Goal: Information Seeking & Learning: Learn about a topic

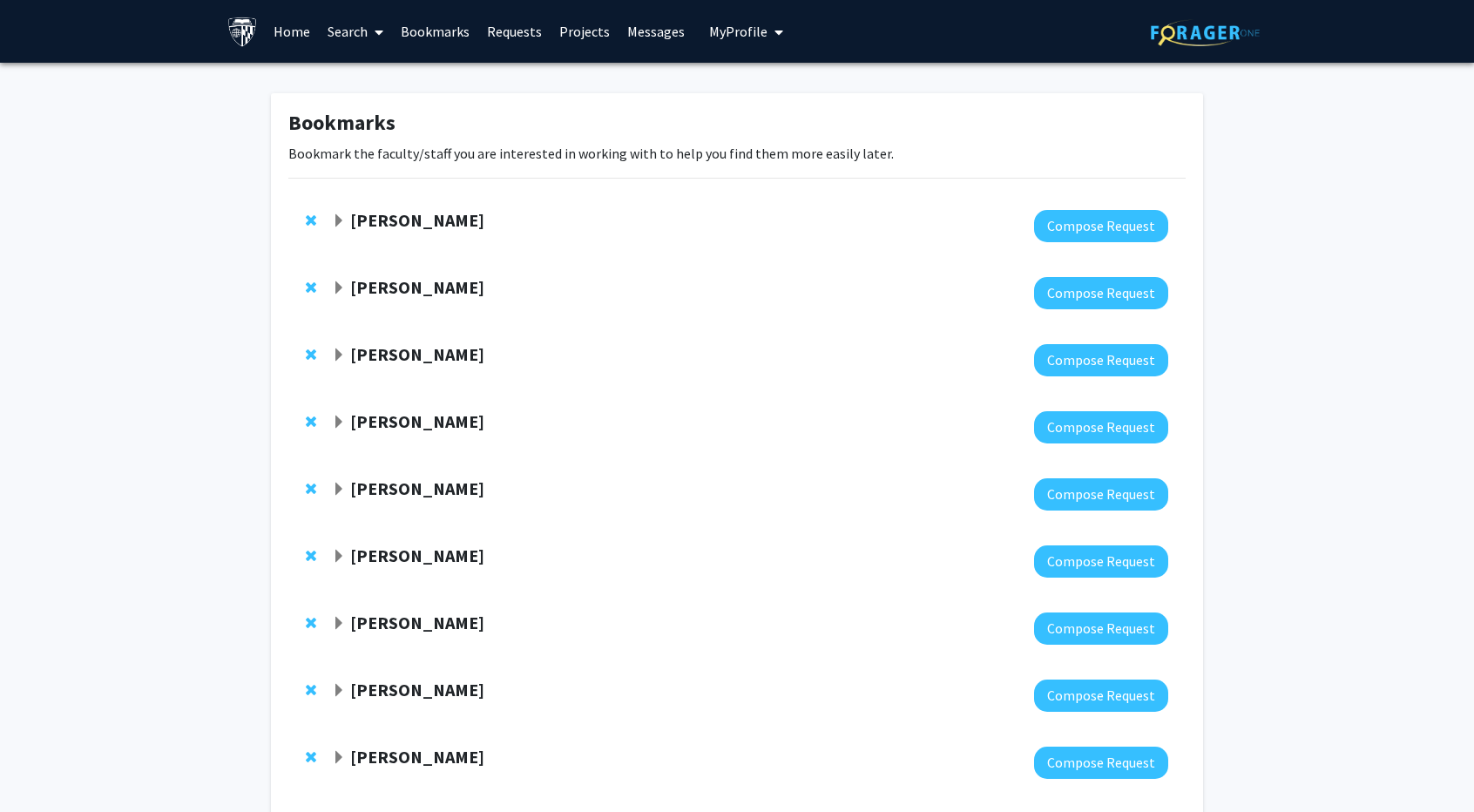
click at [390, 217] on strong "[PERSON_NAME]" at bounding box center [417, 220] width 134 height 22
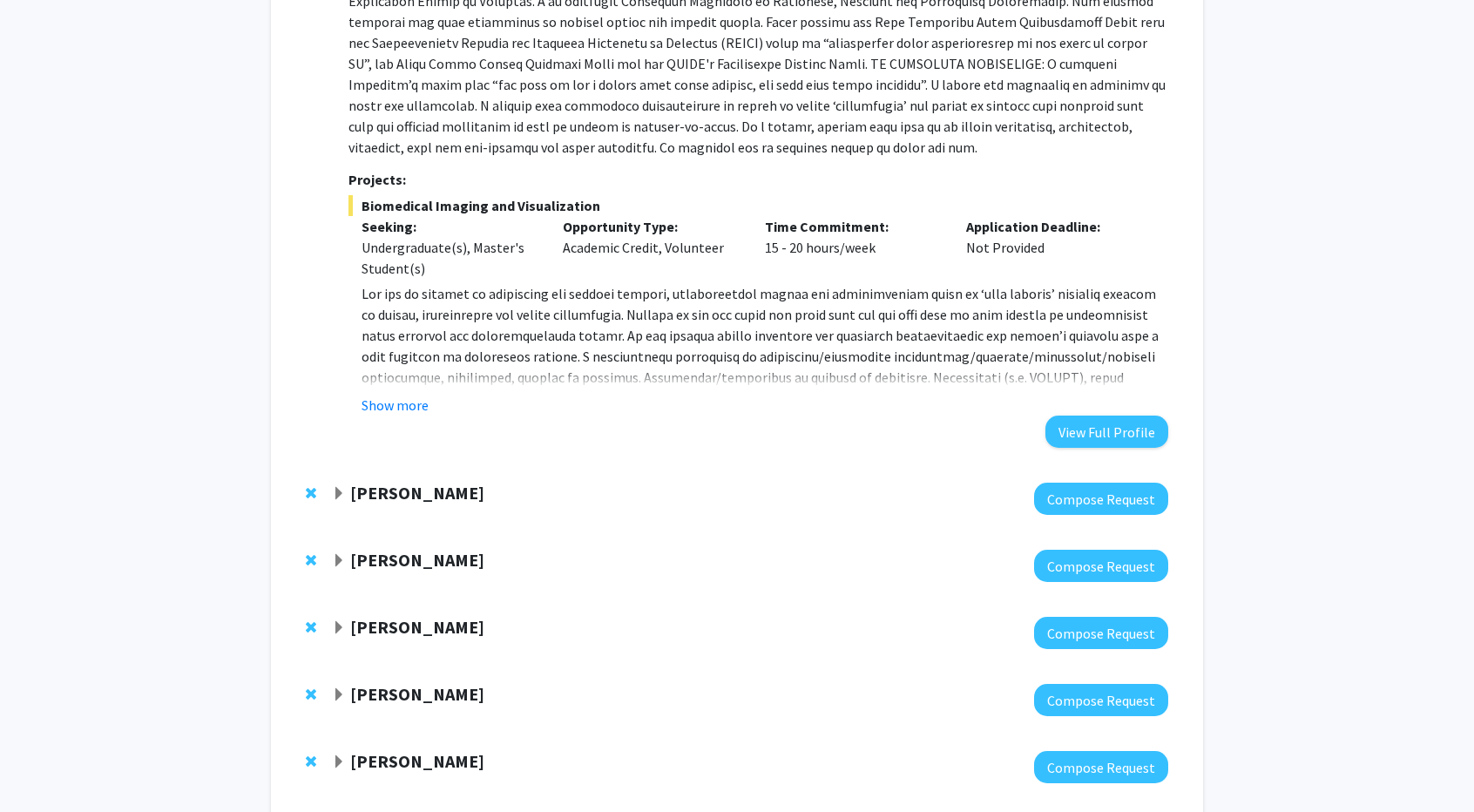
scroll to position [348, 0]
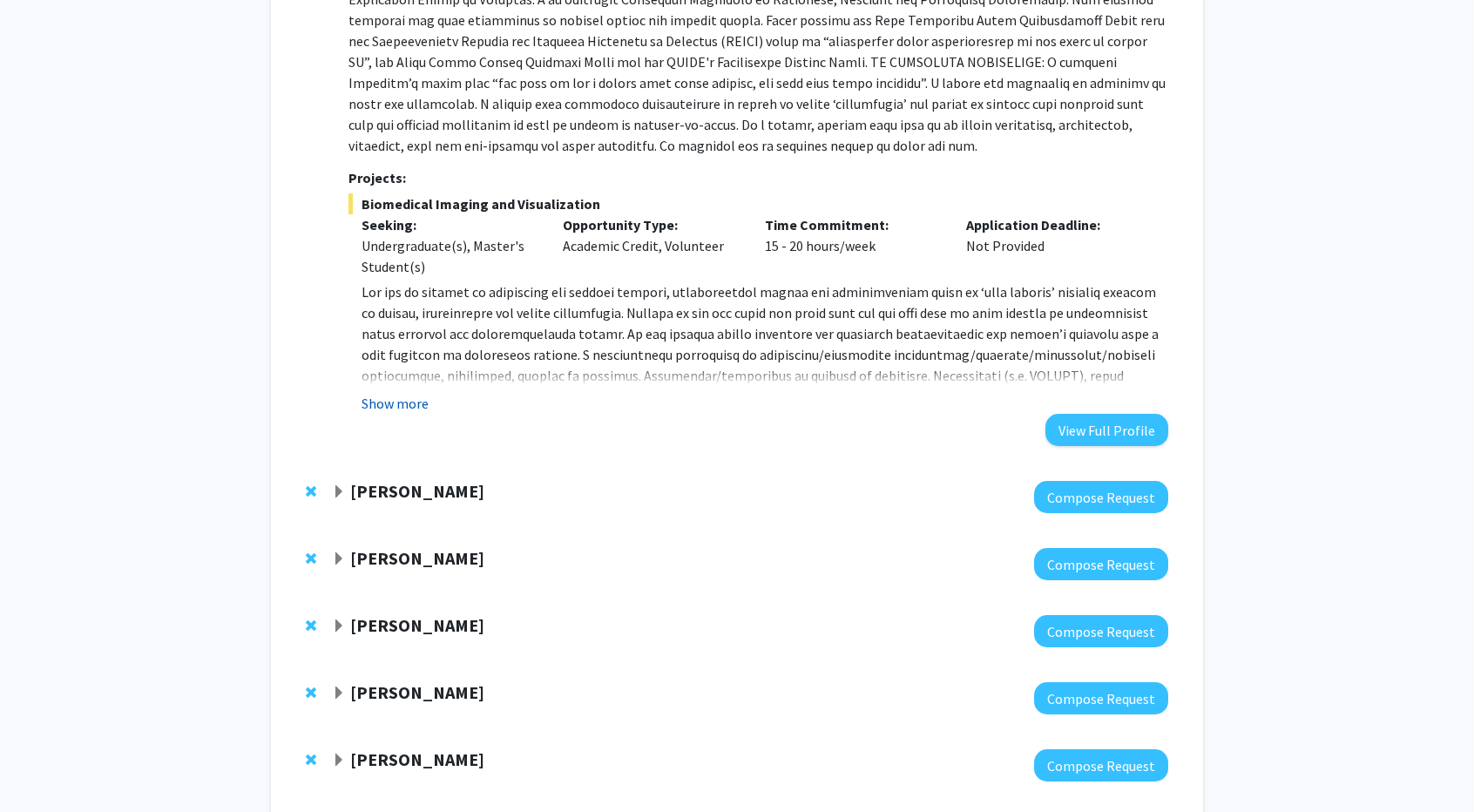
click at [420, 400] on button "Show more" at bounding box center [396, 403] width 68 height 21
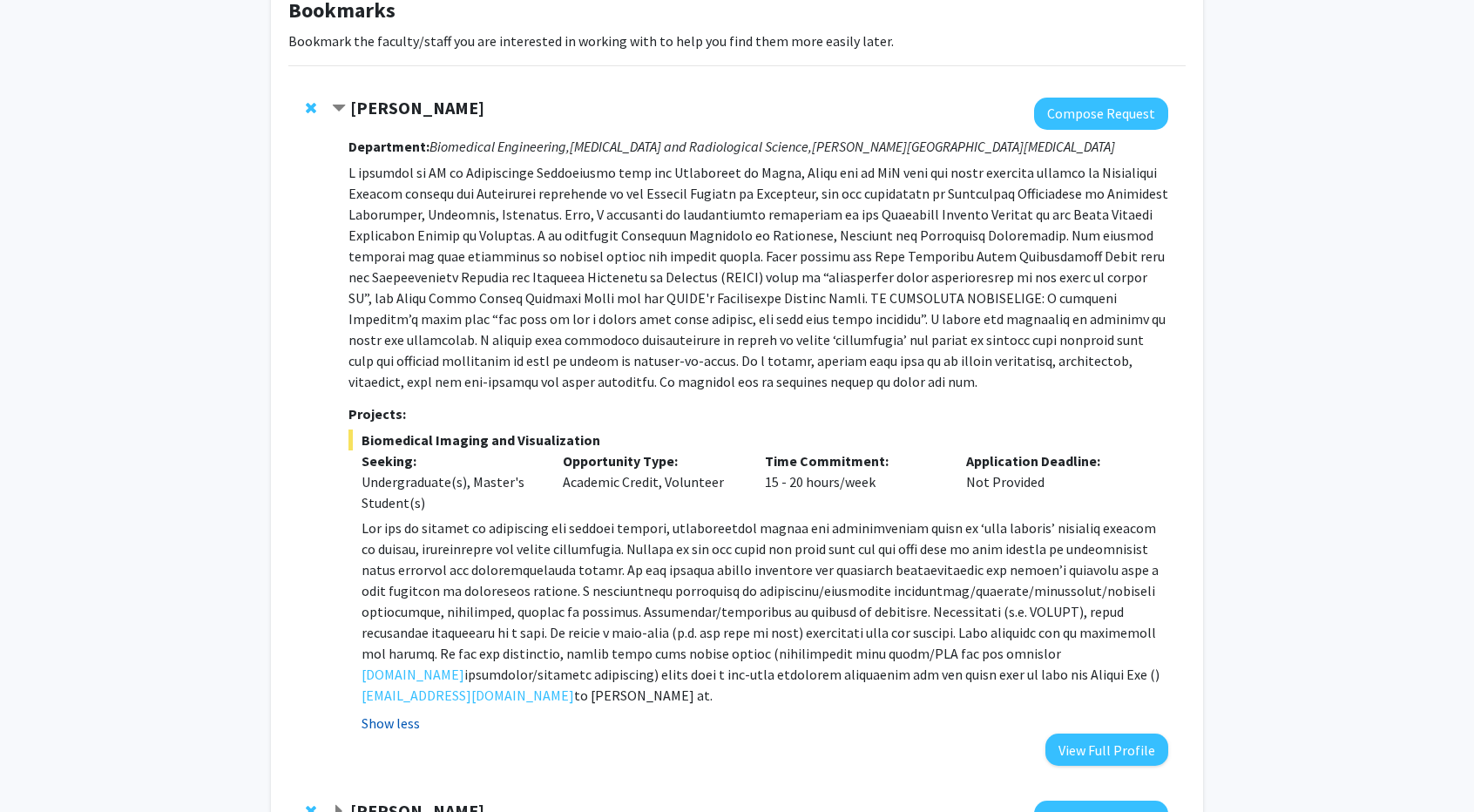
scroll to position [113, 0]
click at [337, 109] on span "Contract Arvind Pathak Bookmark" at bounding box center [339, 108] width 14 height 14
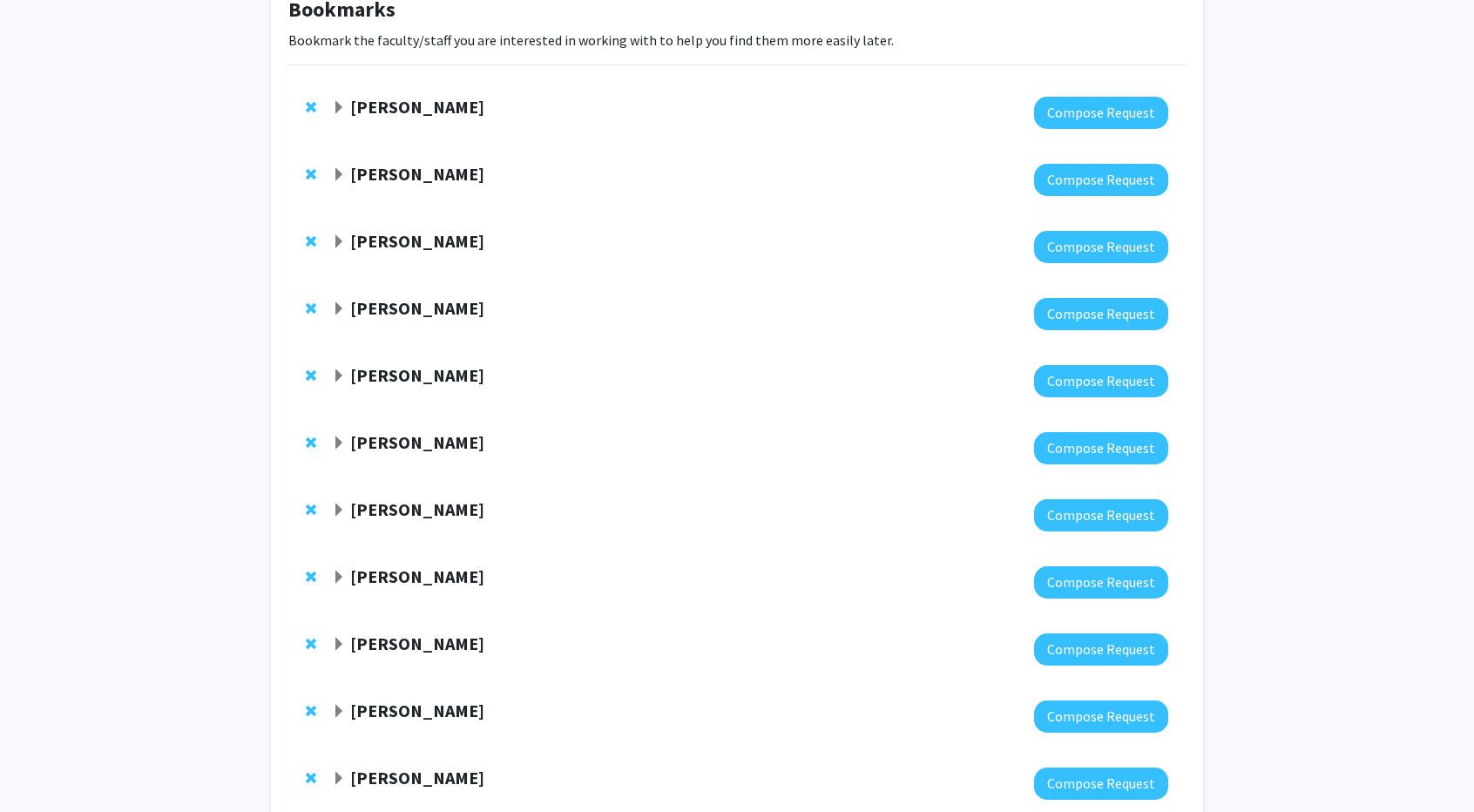
click at [361, 189] on div at bounding box center [750, 179] width 836 height 32
click at [344, 176] on span "Expand Yannis Paulus Bookmark" at bounding box center [339, 175] width 14 height 14
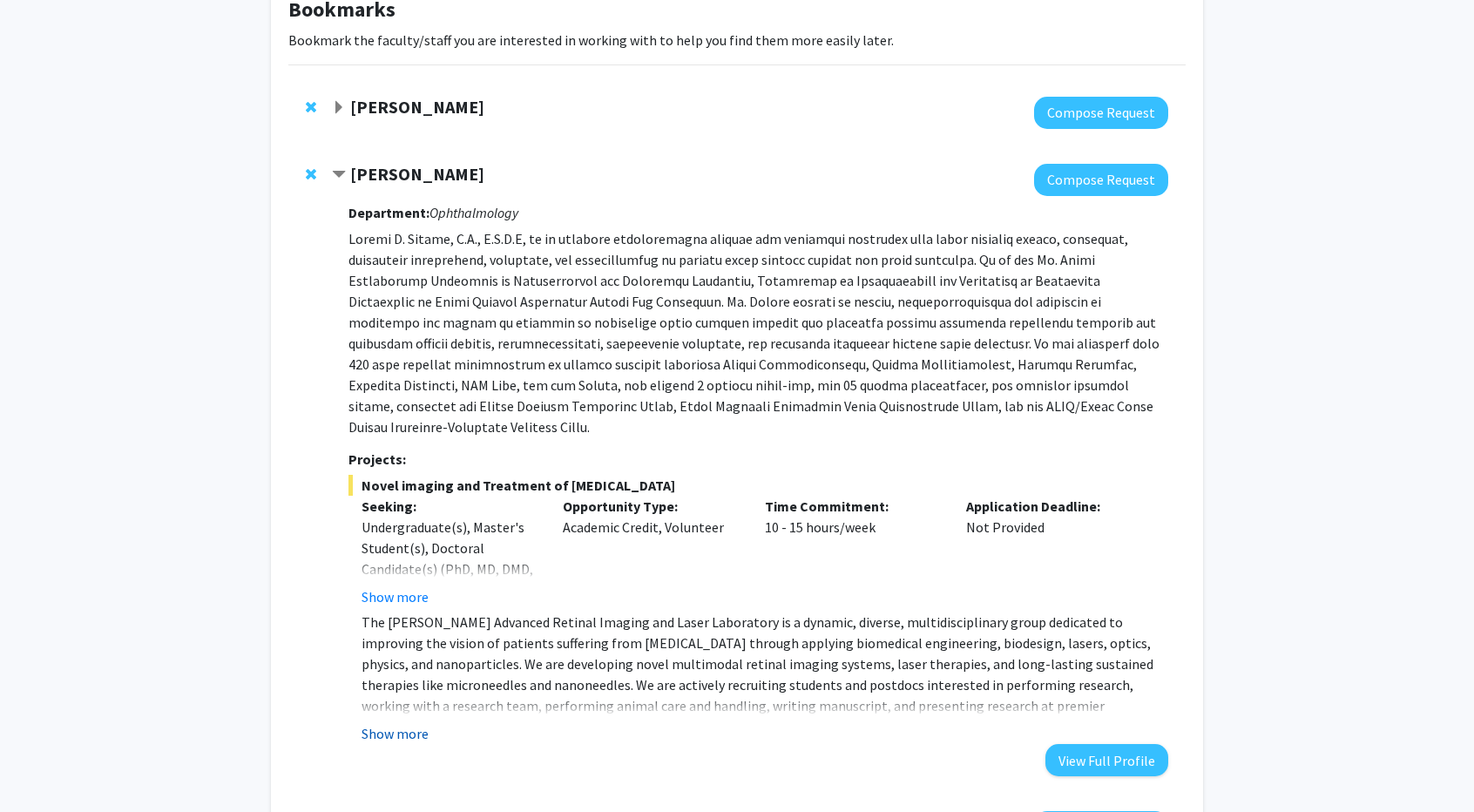
click at [402, 722] on button "Show more" at bounding box center [396, 733] width 68 height 21
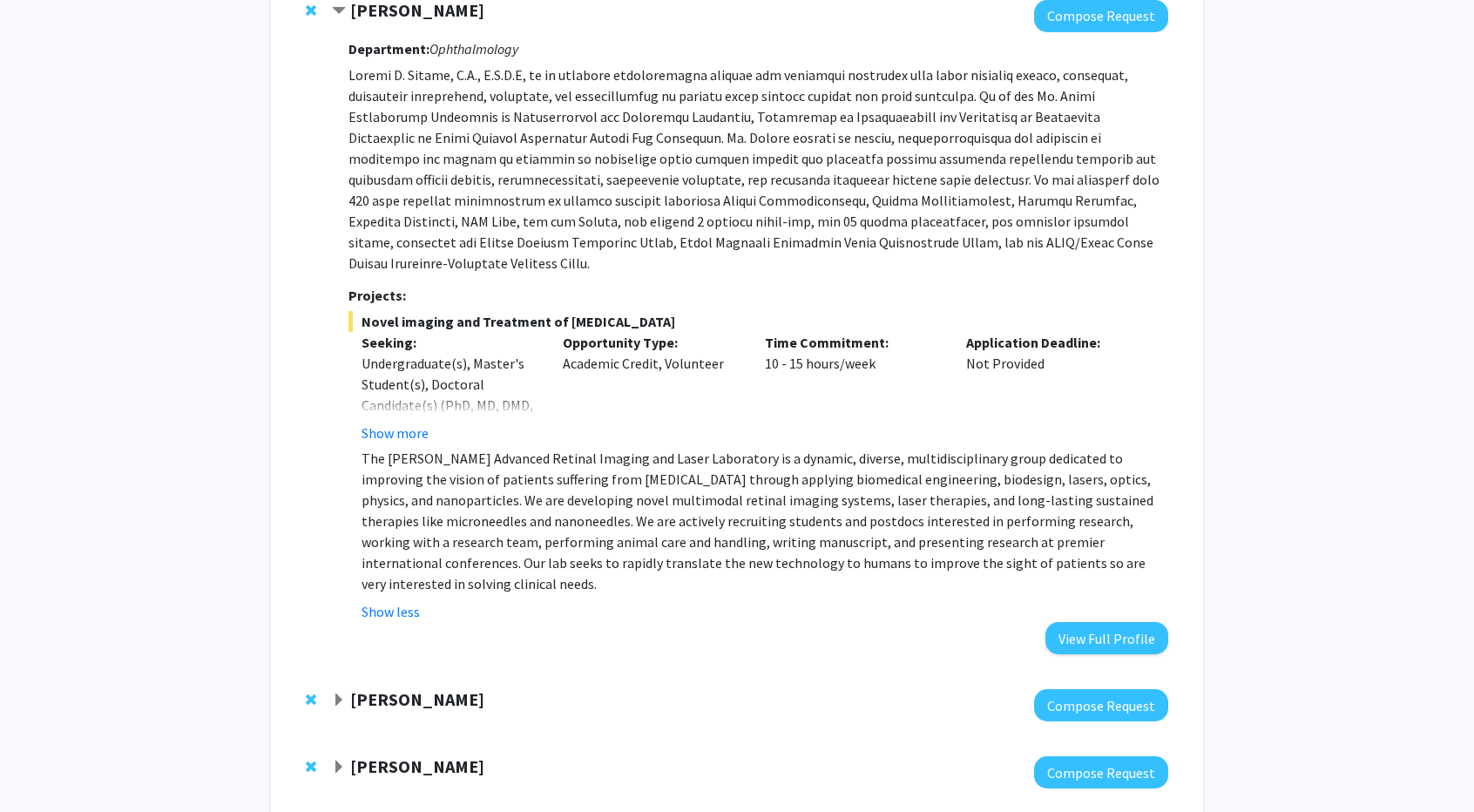
scroll to position [265, 0]
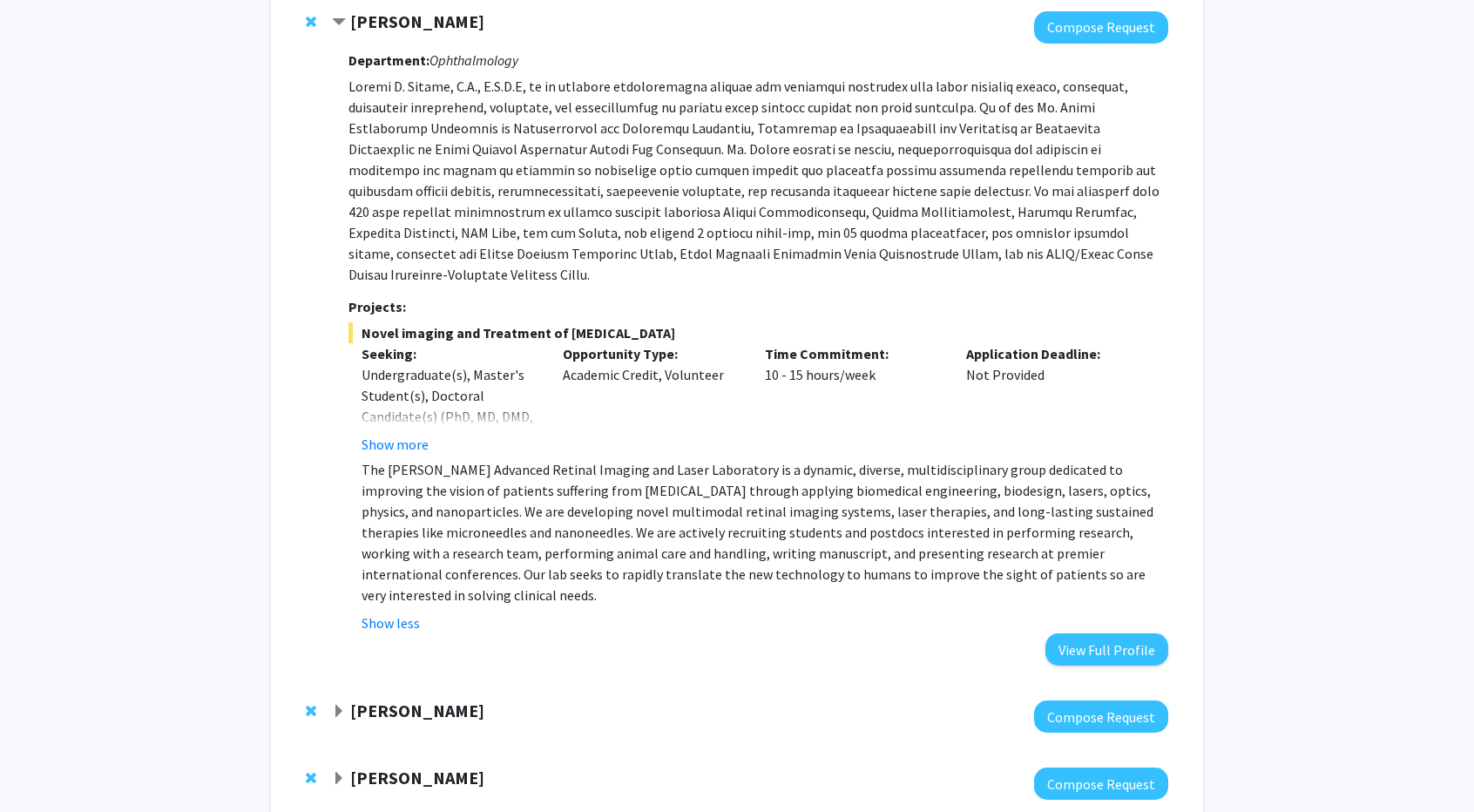
click at [368, 18] on strong "[PERSON_NAME]" at bounding box center [417, 21] width 134 height 22
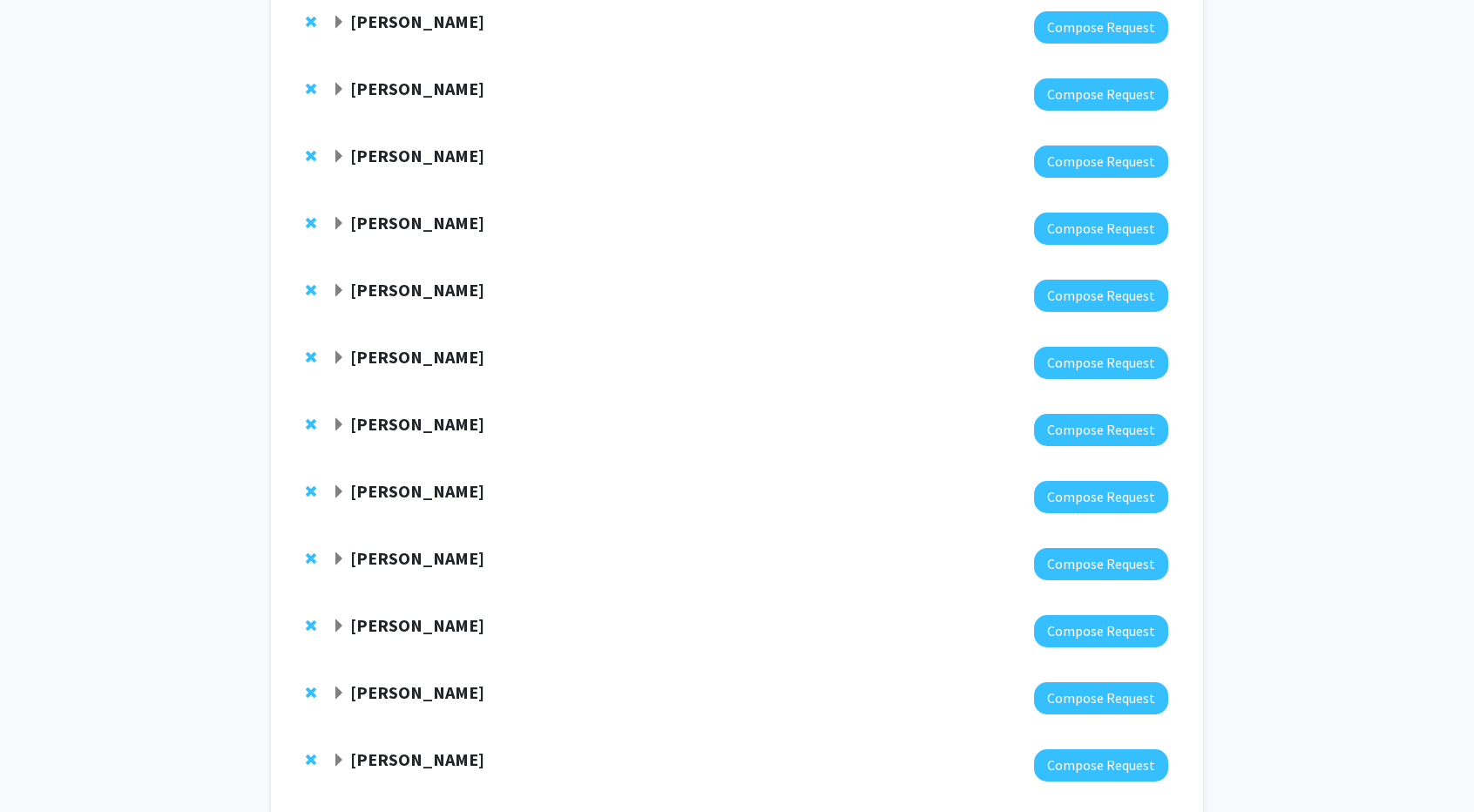
click at [378, 95] on strong "[PERSON_NAME]" at bounding box center [417, 88] width 134 height 22
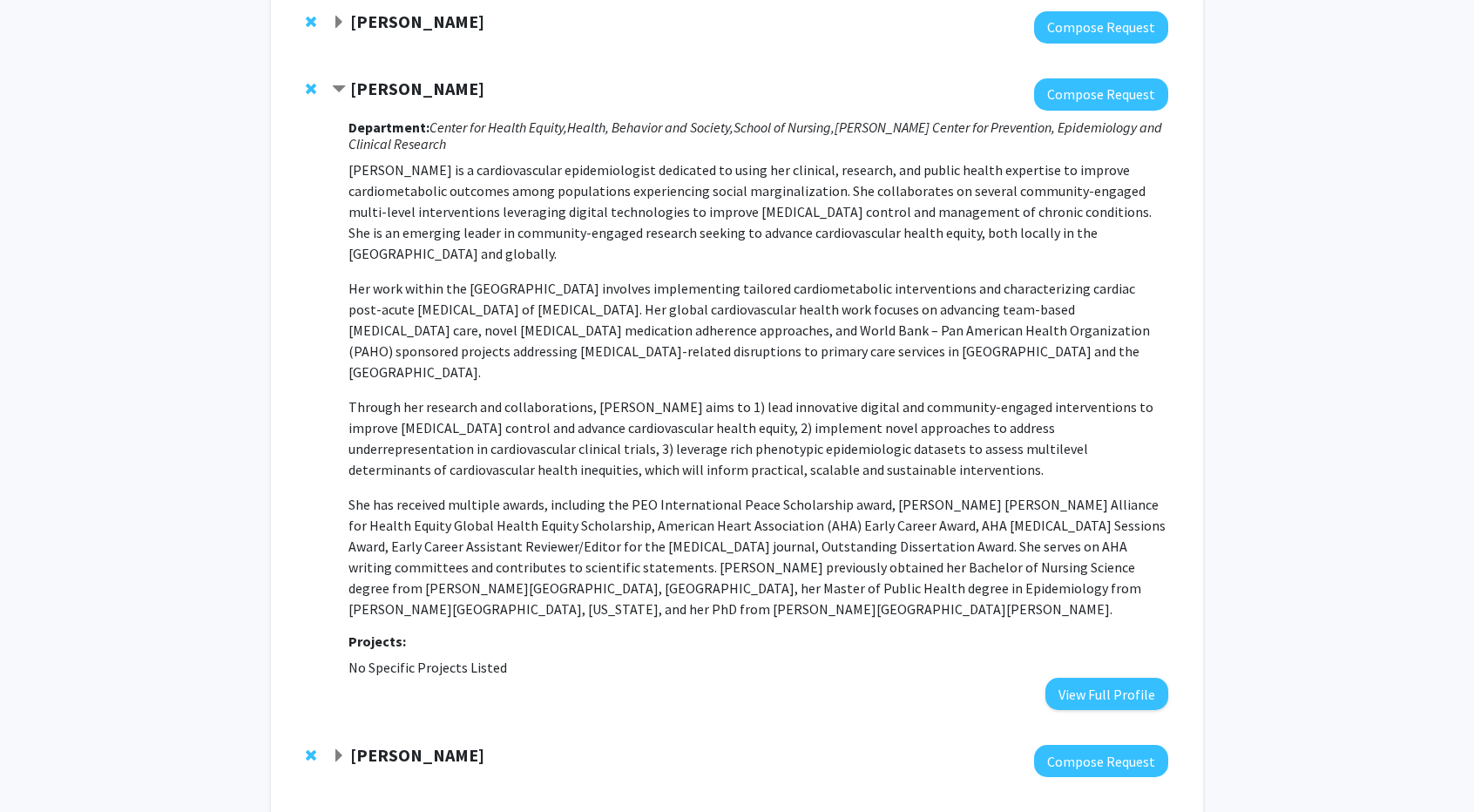
click at [378, 95] on strong "[PERSON_NAME]" at bounding box center [417, 88] width 134 height 22
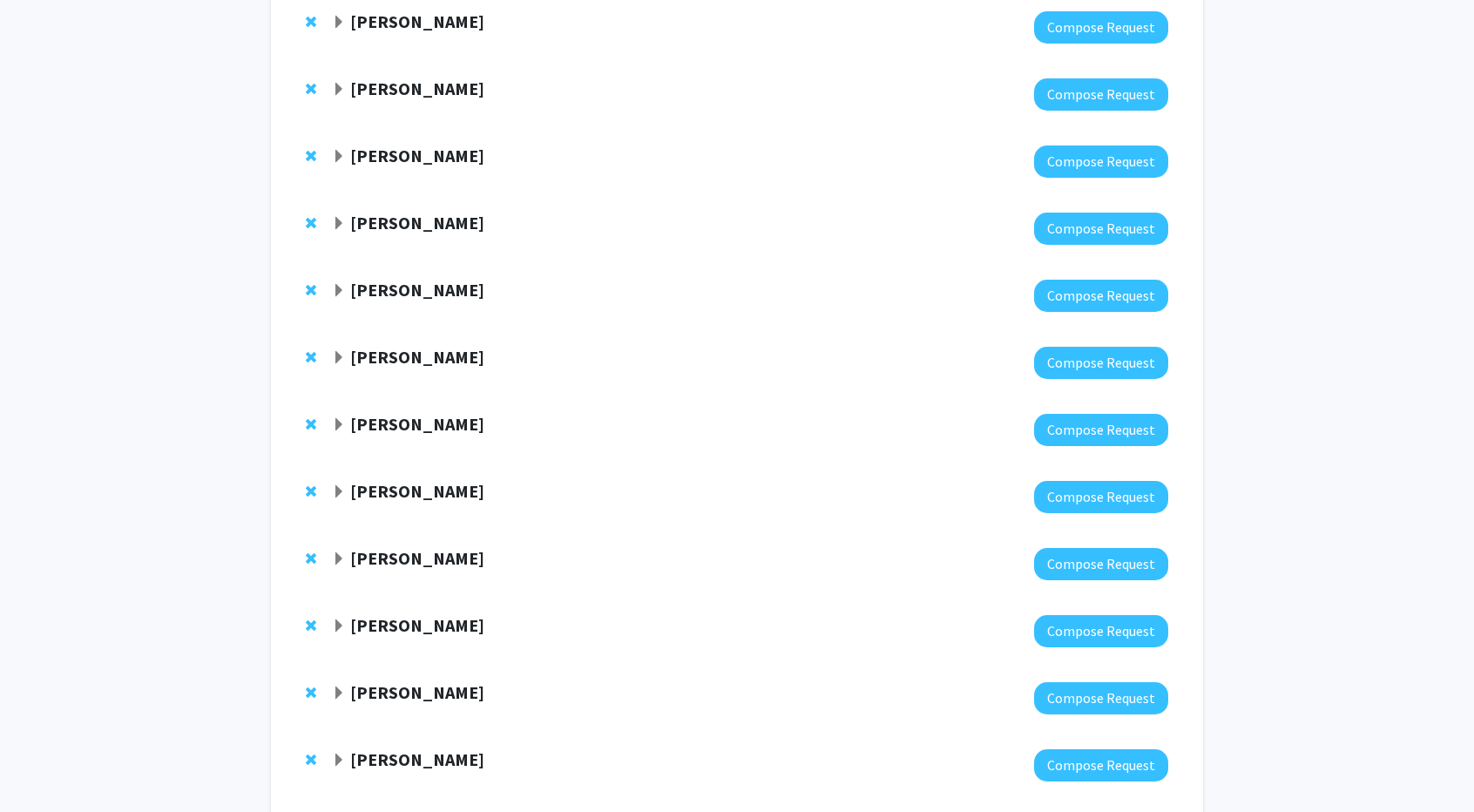
click at [391, 158] on strong "[PERSON_NAME]" at bounding box center [417, 155] width 134 height 22
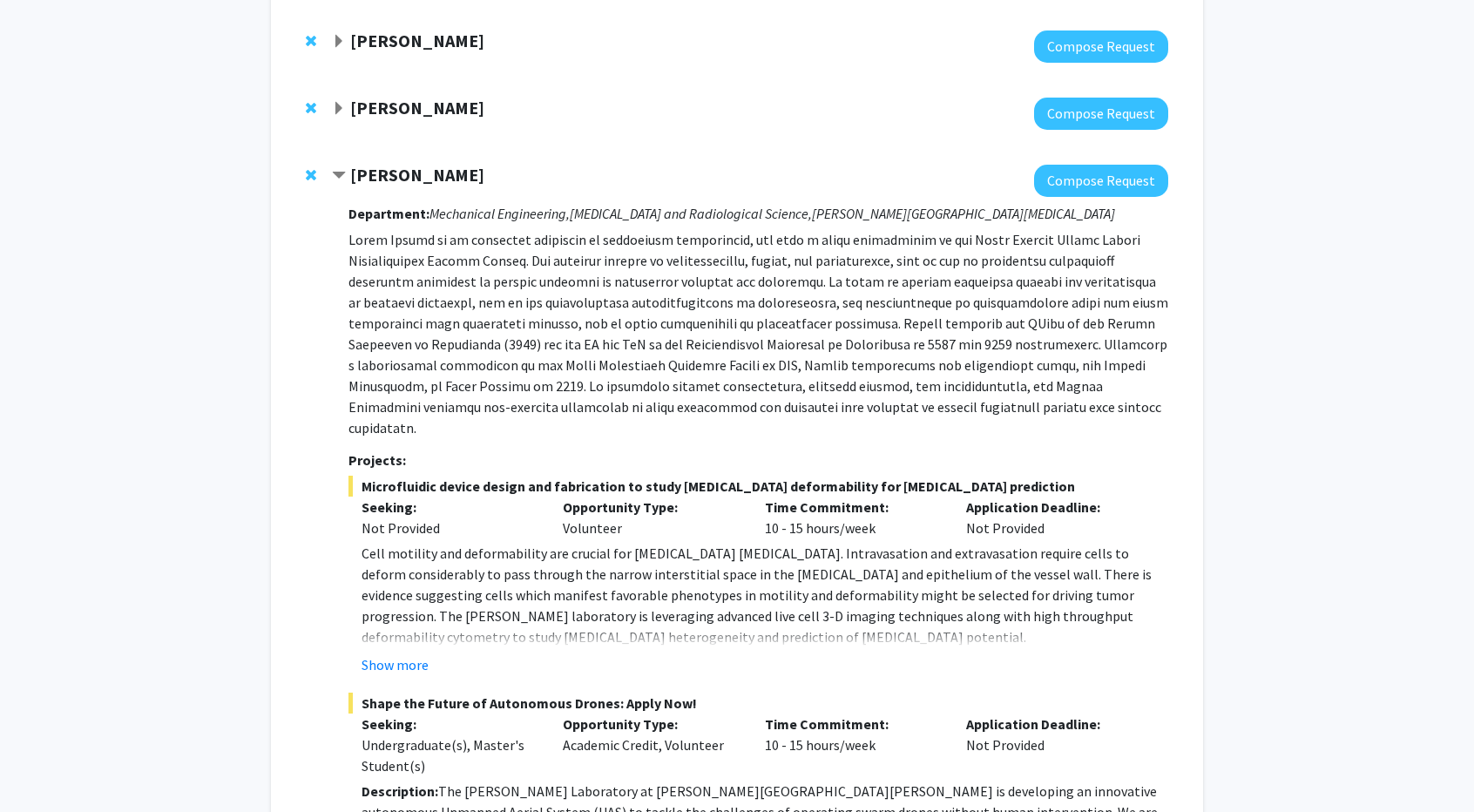
scroll to position [248, 0]
click at [391, 158] on div "[PERSON_NAME] Compose Request Department: Mechanical Engineering, [MEDICAL_DATA…" at bounding box center [737, 553] width 897 height 815
click at [391, 166] on strong "[PERSON_NAME]" at bounding box center [417, 173] width 134 height 22
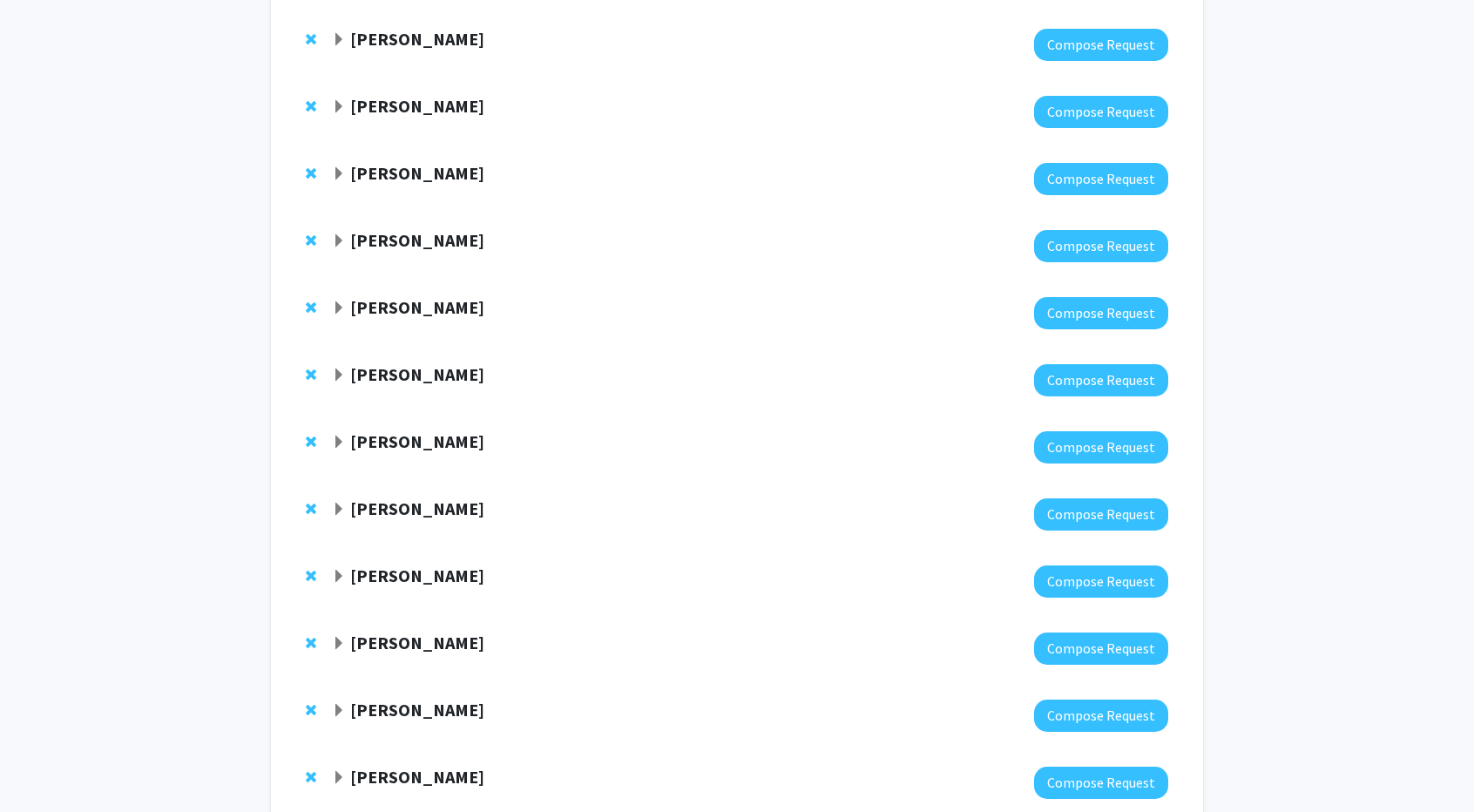
click at [398, 230] on strong "[PERSON_NAME]" at bounding box center [417, 239] width 134 height 22
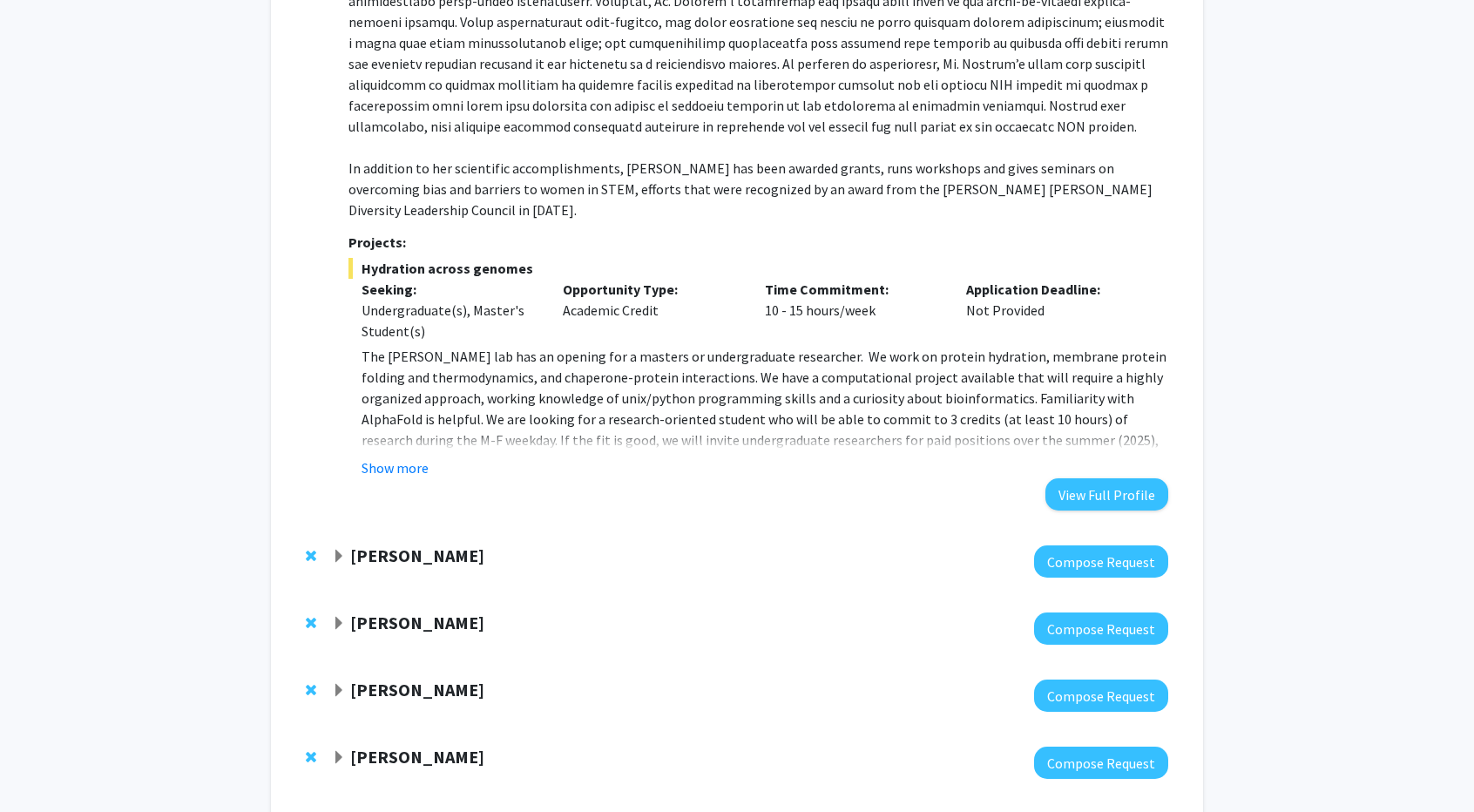
scroll to position [939, 0]
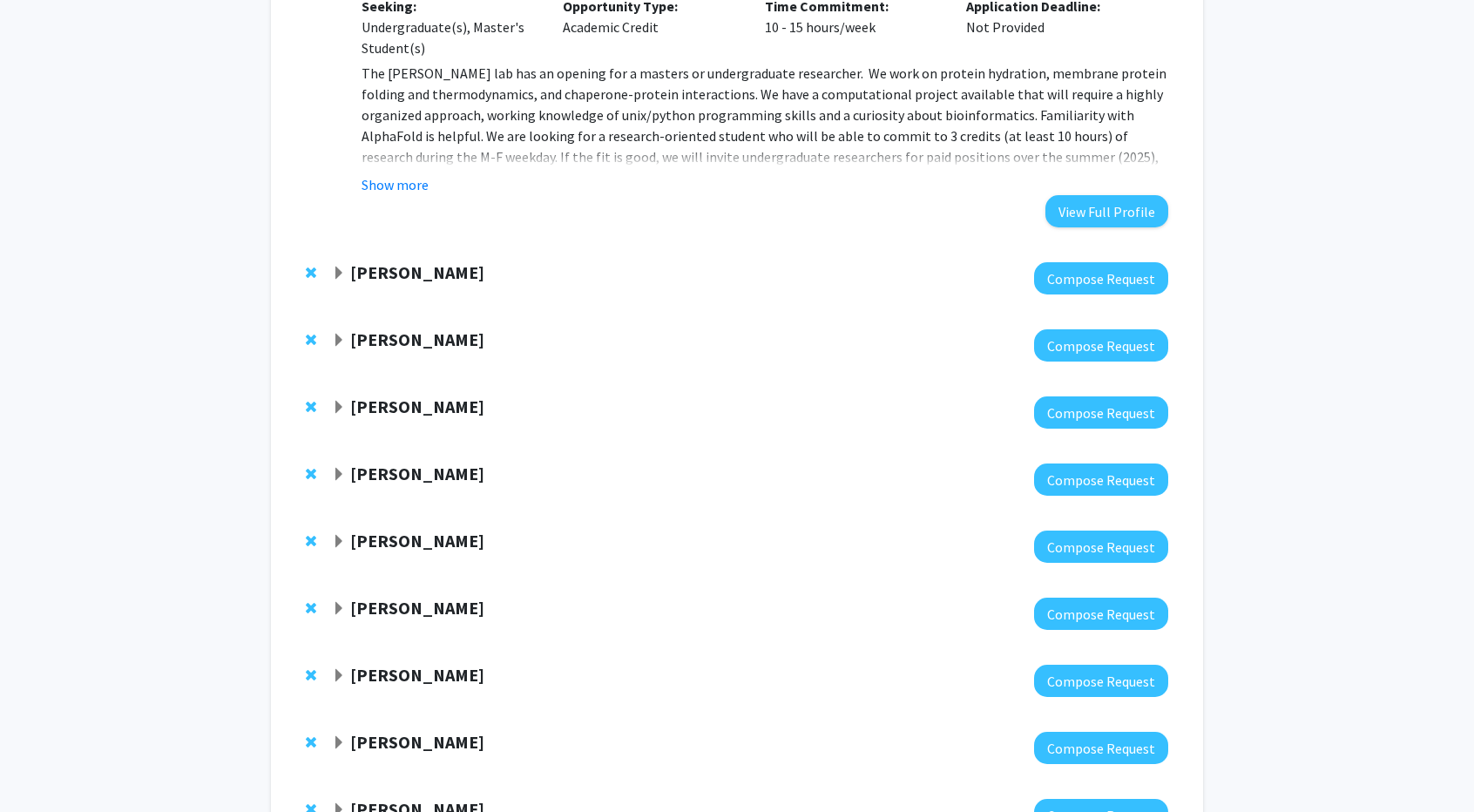
click at [385, 261] on strong "[PERSON_NAME]" at bounding box center [417, 272] width 134 height 22
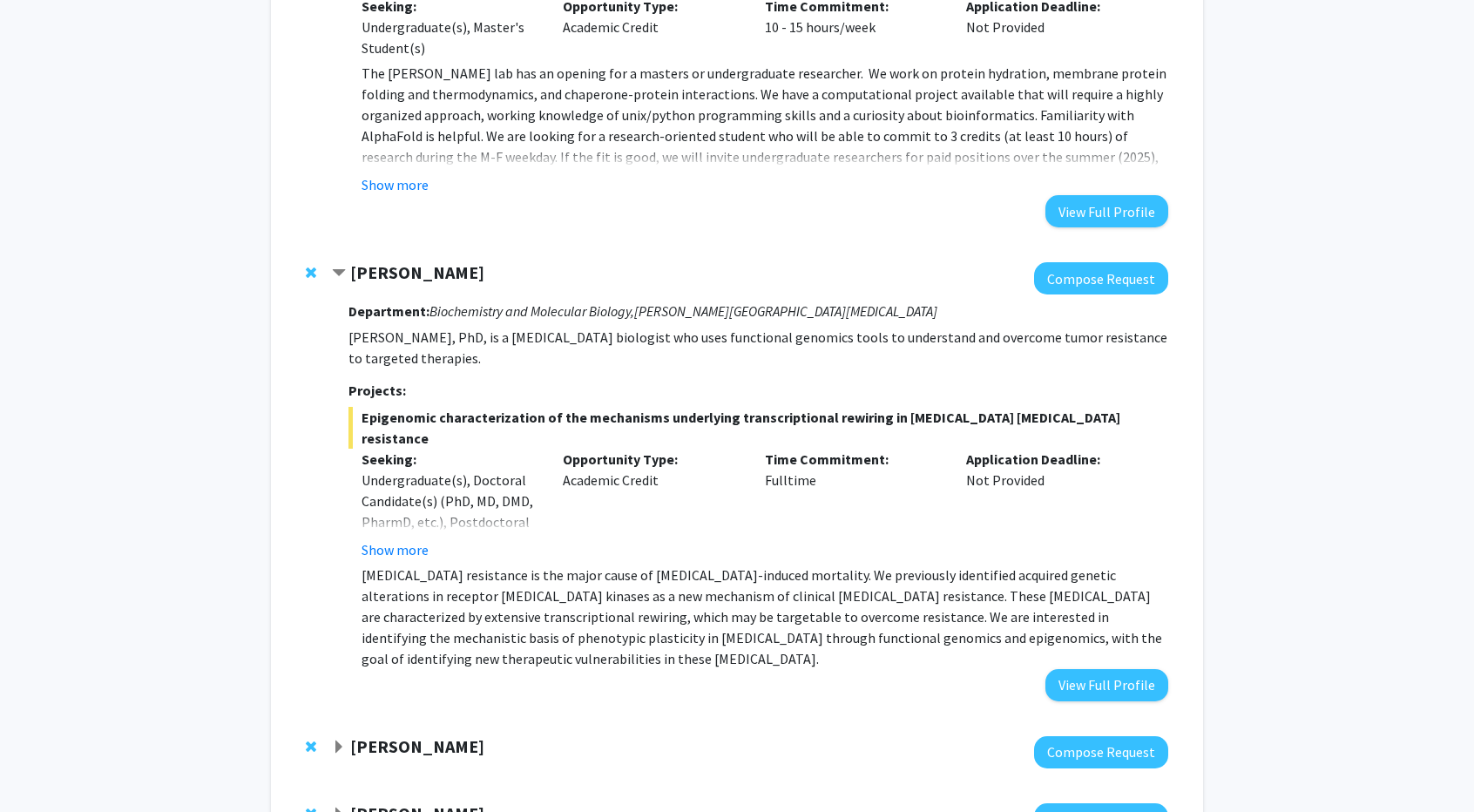
click at [385, 261] on strong "[PERSON_NAME]" at bounding box center [417, 272] width 134 height 22
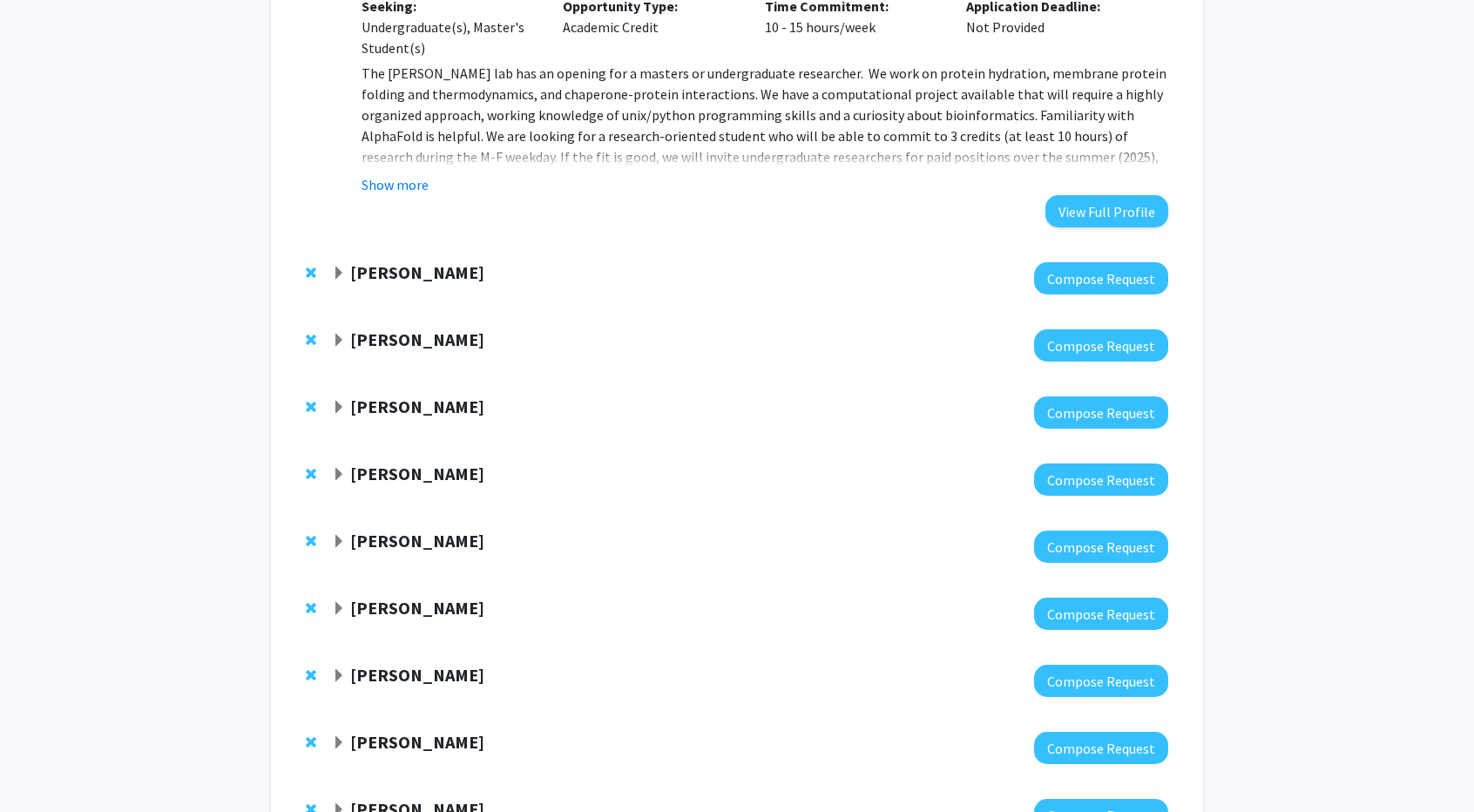
click at [385, 261] on strong "[PERSON_NAME]" at bounding box center [417, 272] width 134 height 22
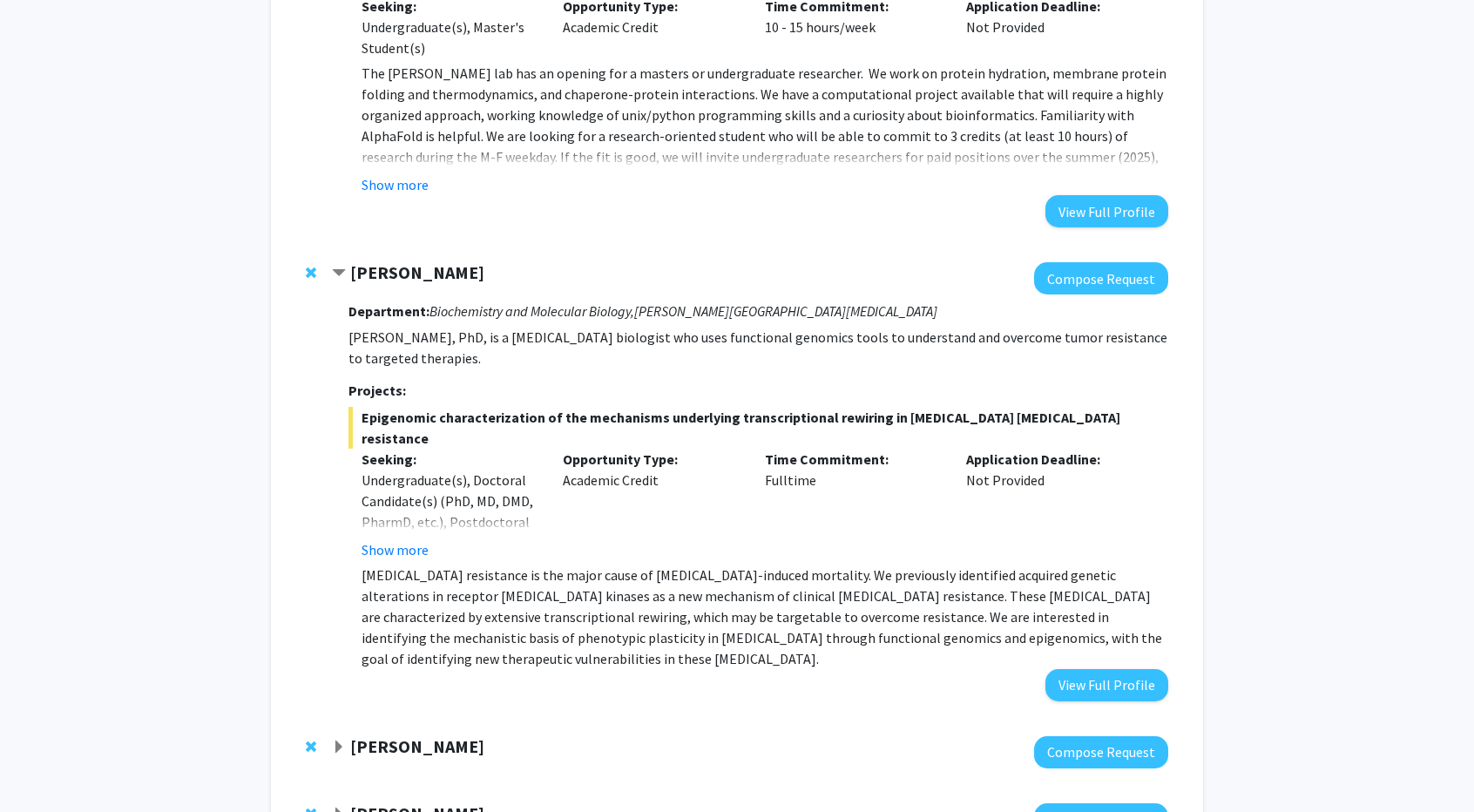
scroll to position [955, 0]
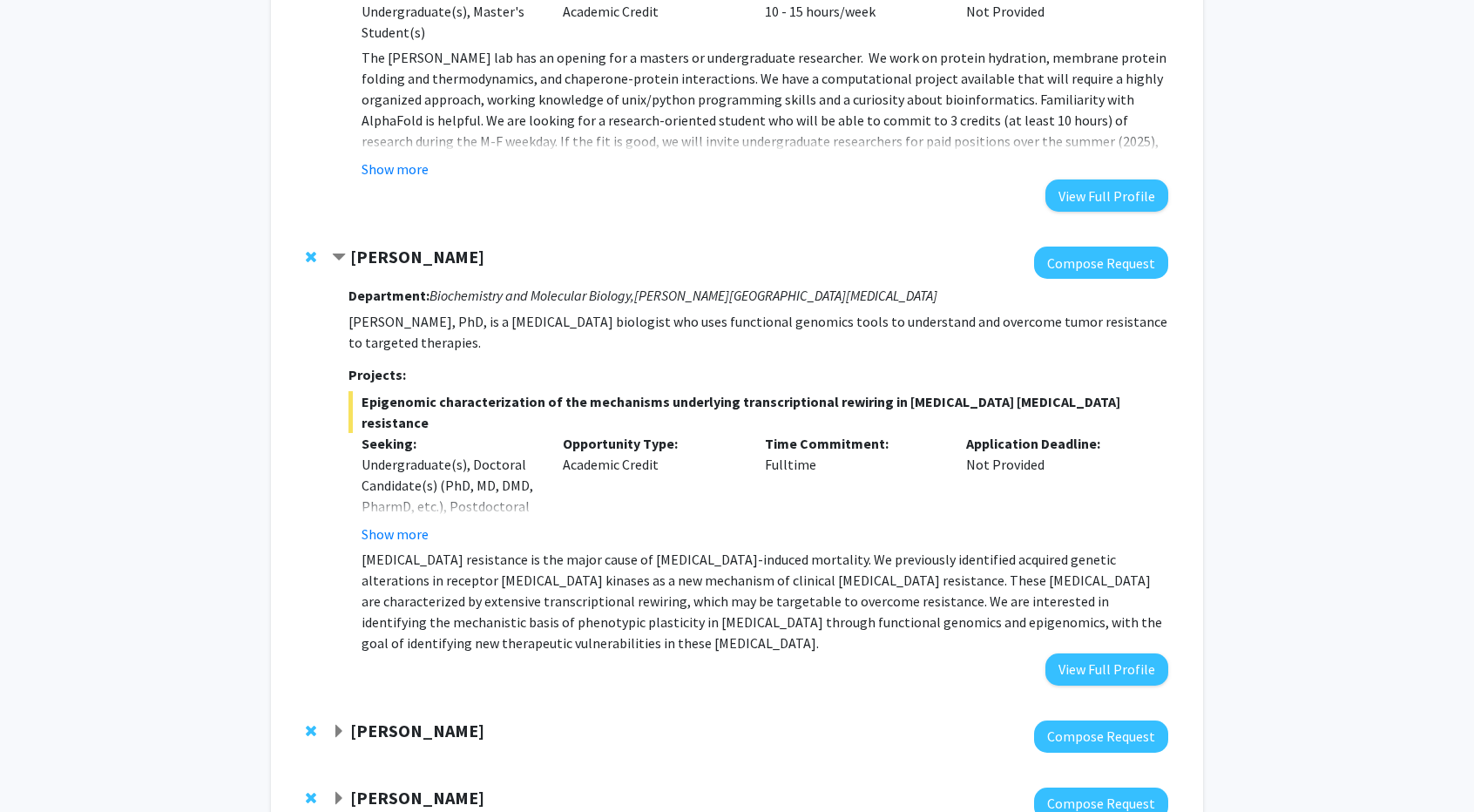
click at [385, 247] on div "[PERSON_NAME]" at bounding box center [520, 257] width 376 height 22
click at [383, 246] on strong "[PERSON_NAME]" at bounding box center [417, 257] width 134 height 22
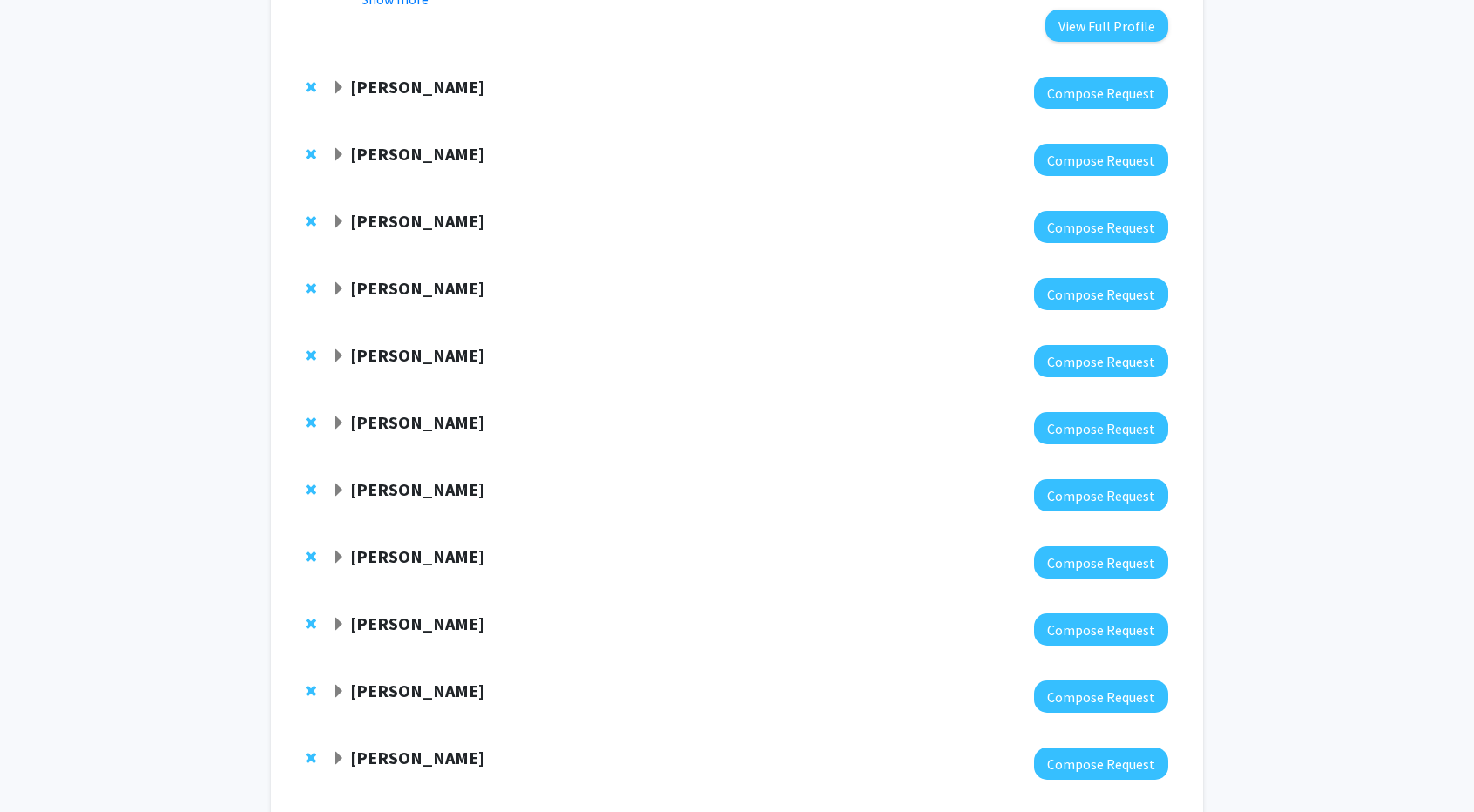
scroll to position [1145, 0]
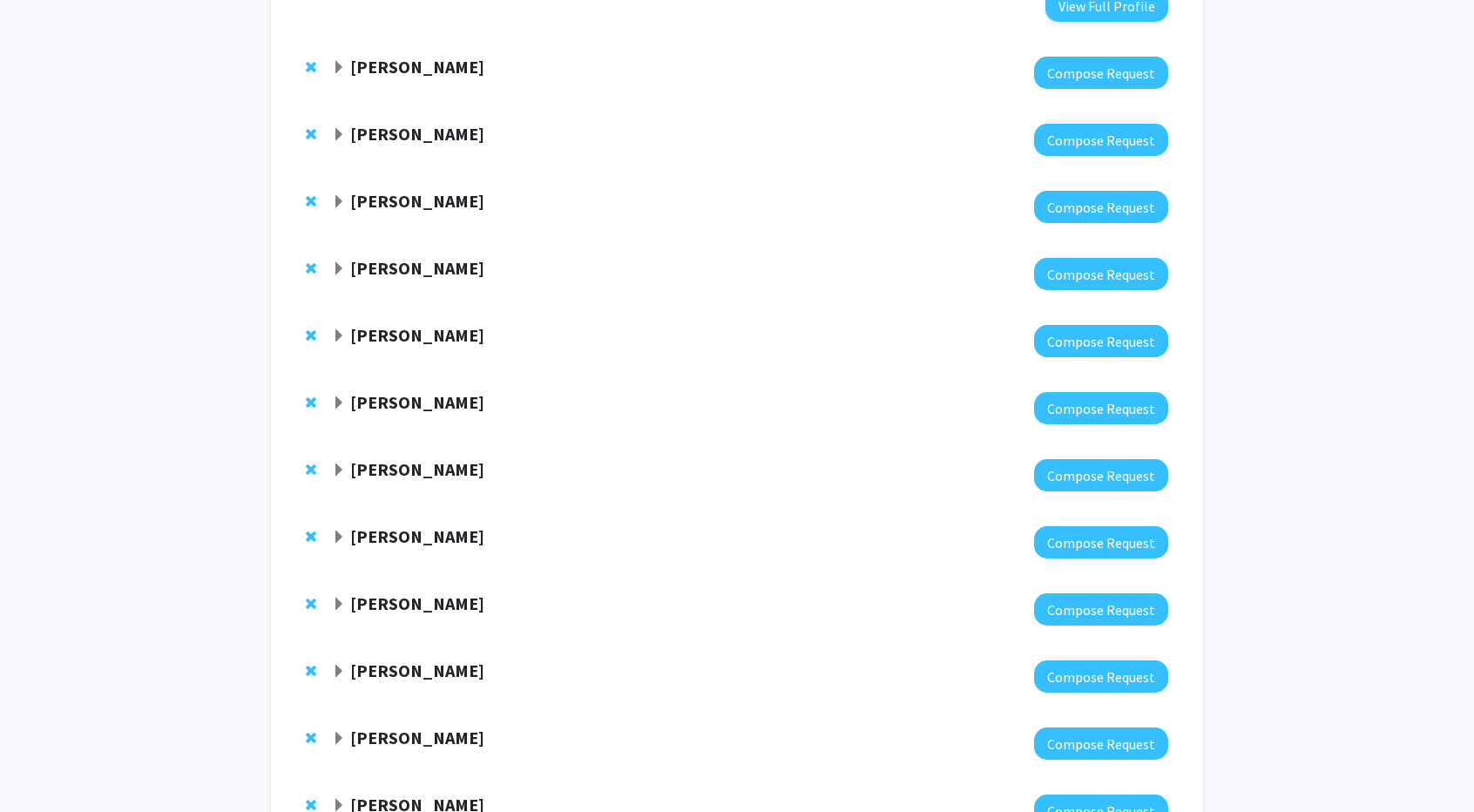
click at [369, 56] on strong "[PERSON_NAME]" at bounding box center [417, 67] width 134 height 22
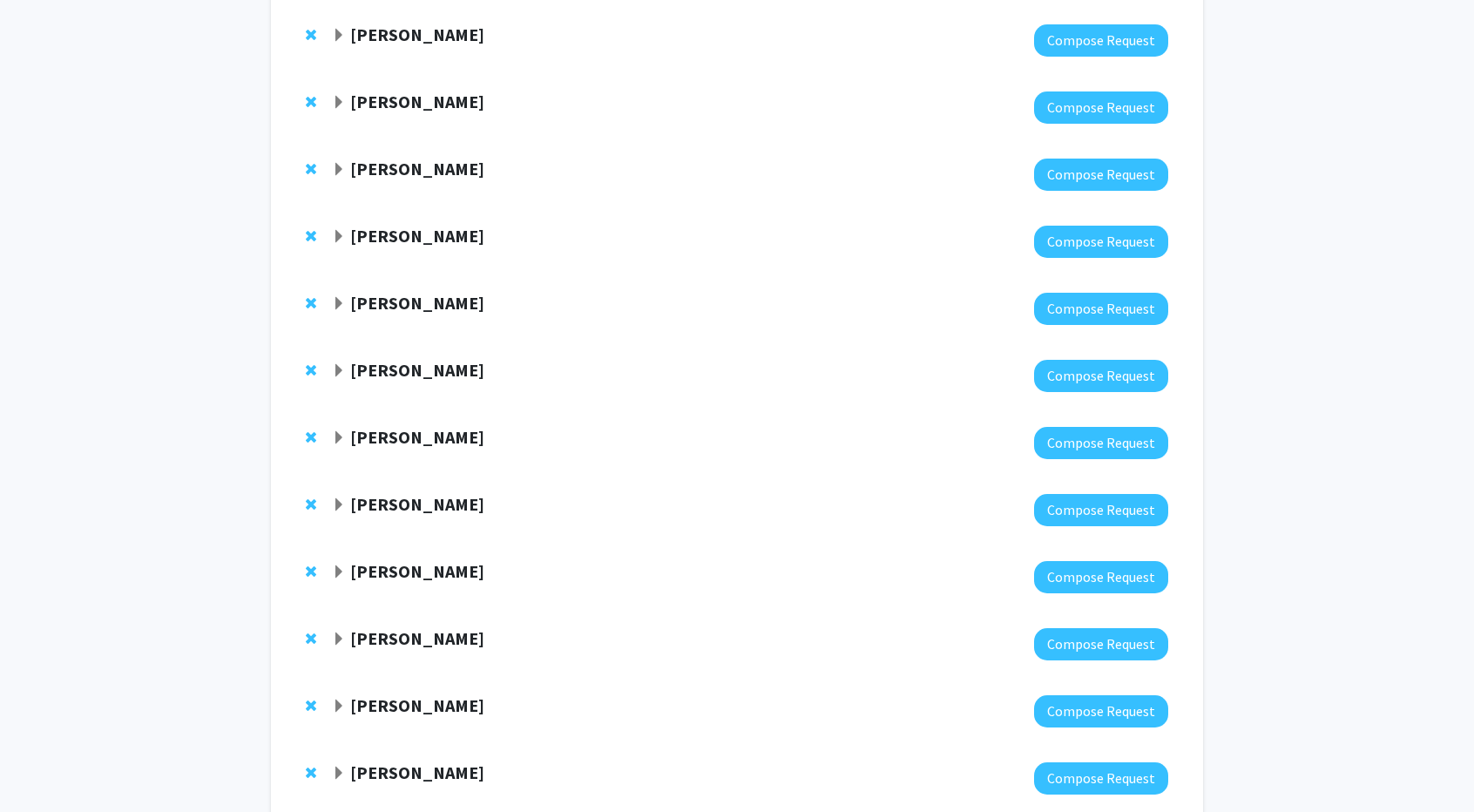
scroll to position [2098, 0]
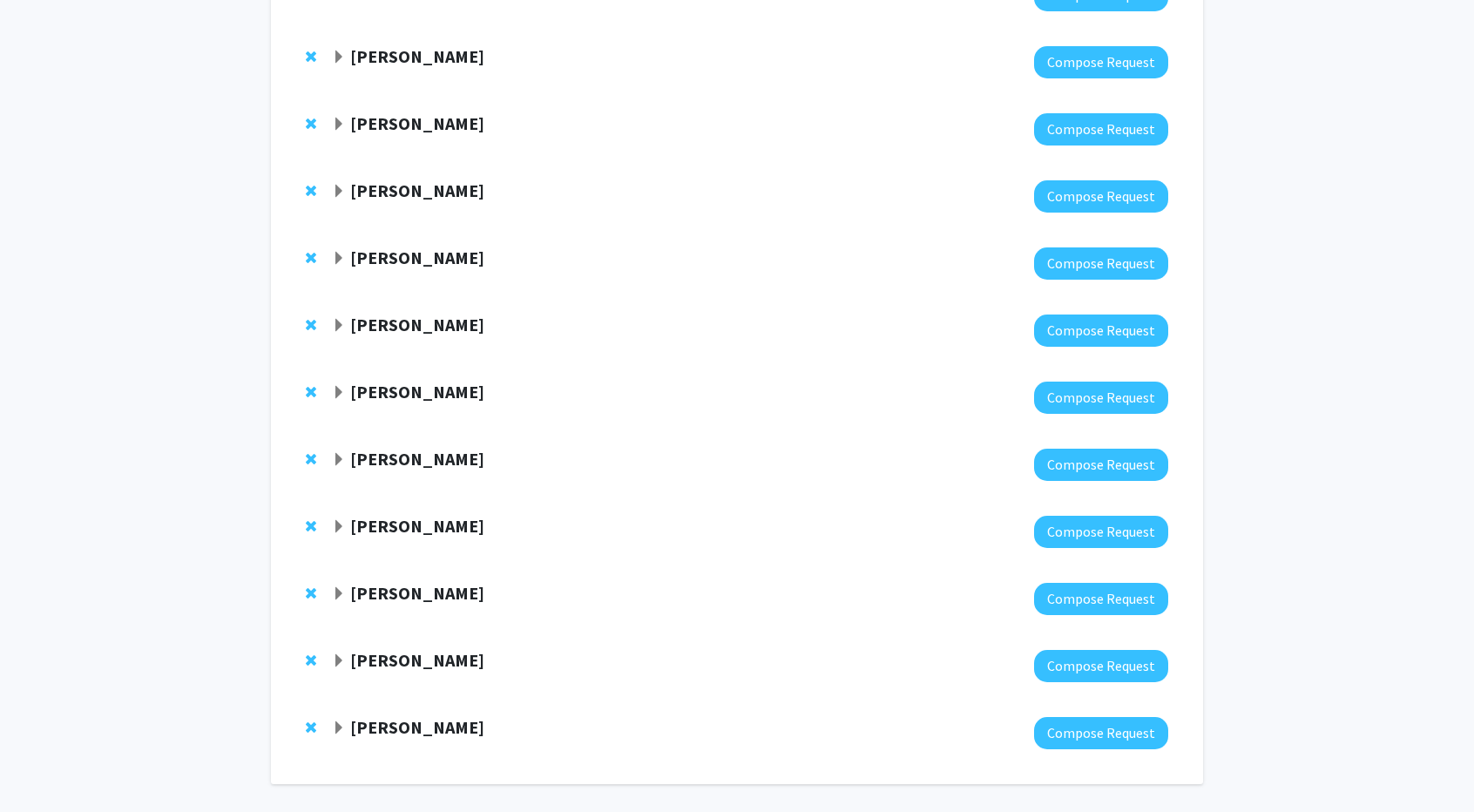
click at [369, 717] on div at bounding box center [750, 732] width 836 height 32
click at [364, 716] on strong "[PERSON_NAME]" at bounding box center [417, 726] width 134 height 22
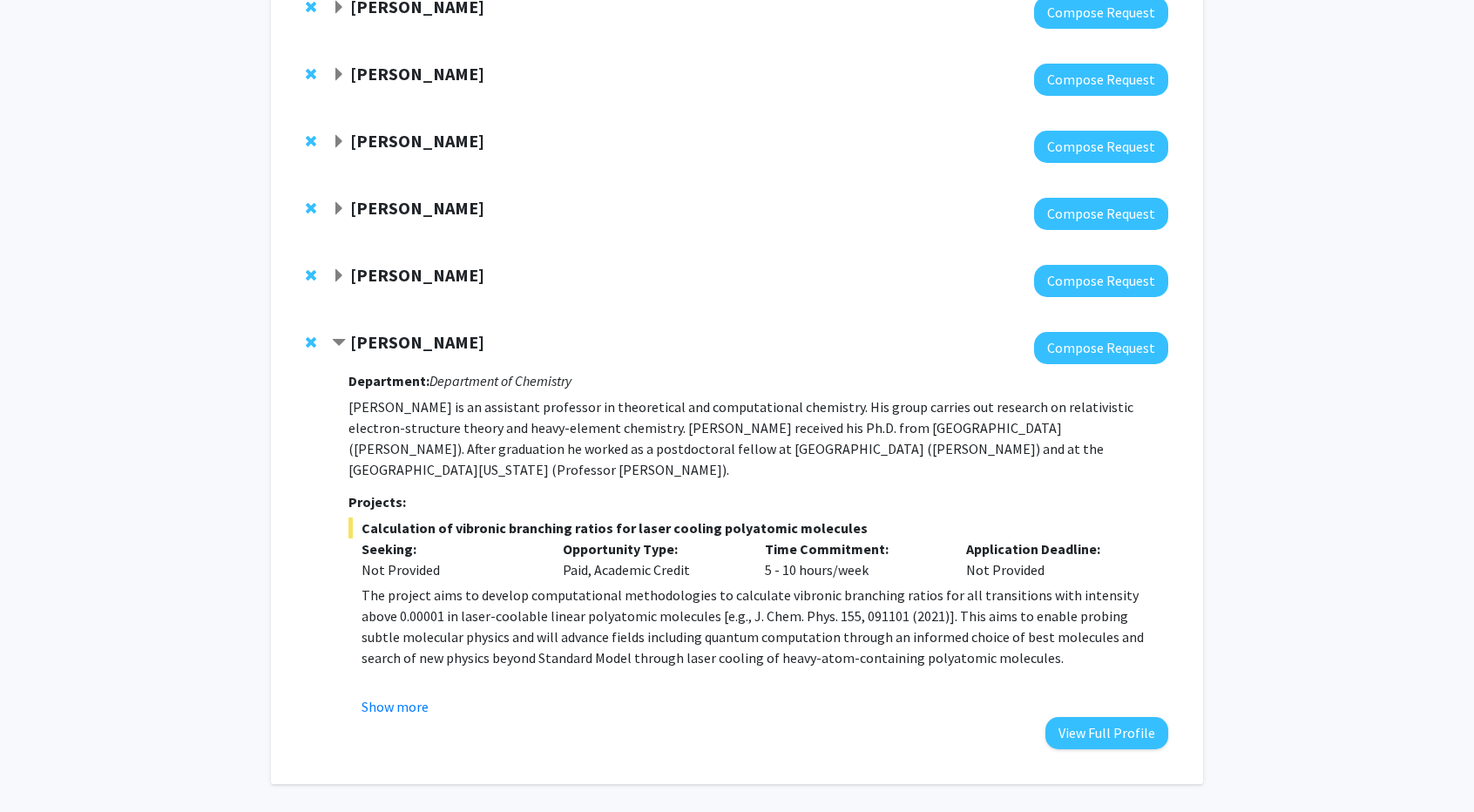
scroll to position [2483, 0]
click at [372, 695] on button "Show more" at bounding box center [396, 706] width 68 height 21
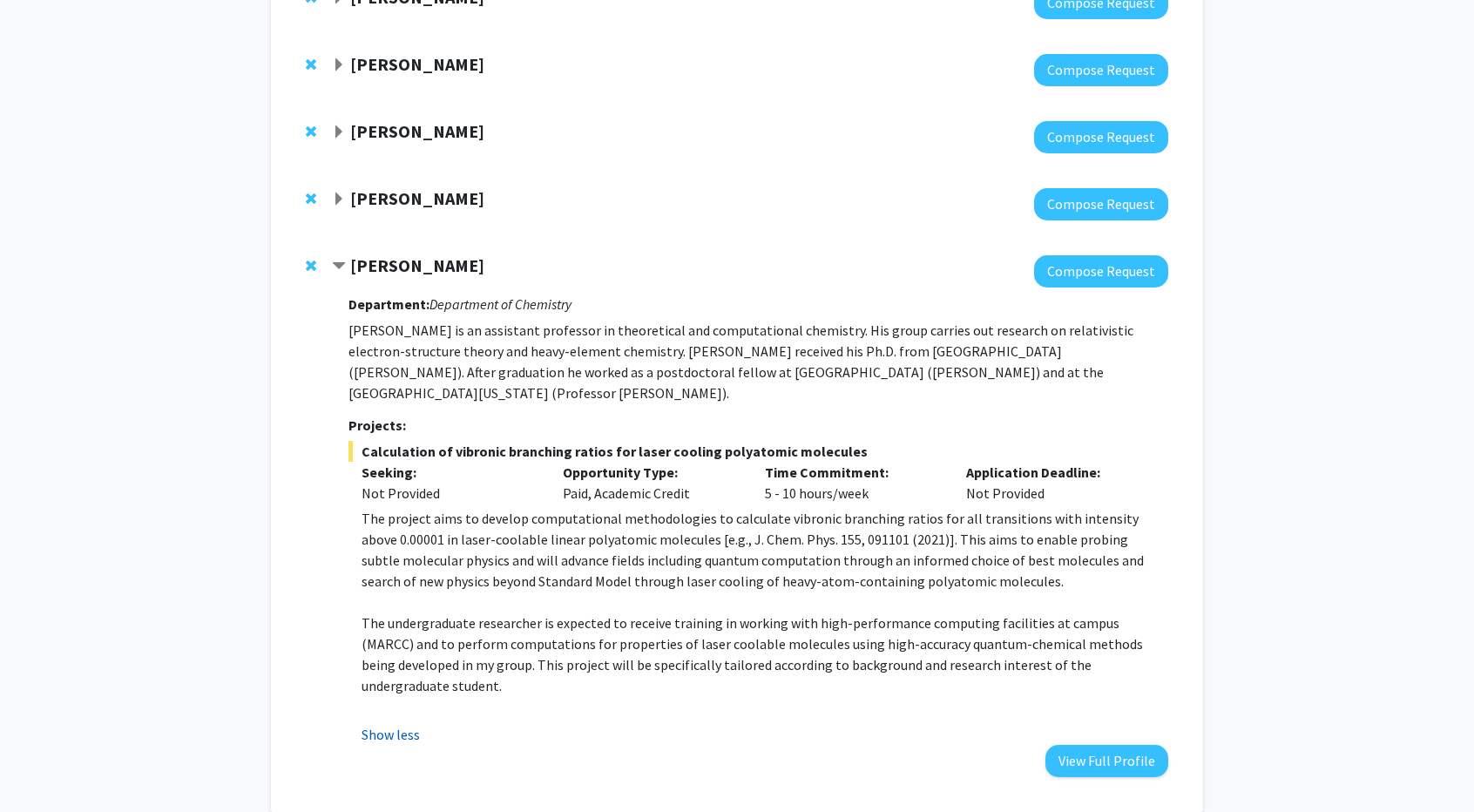
scroll to position [2561, 0]
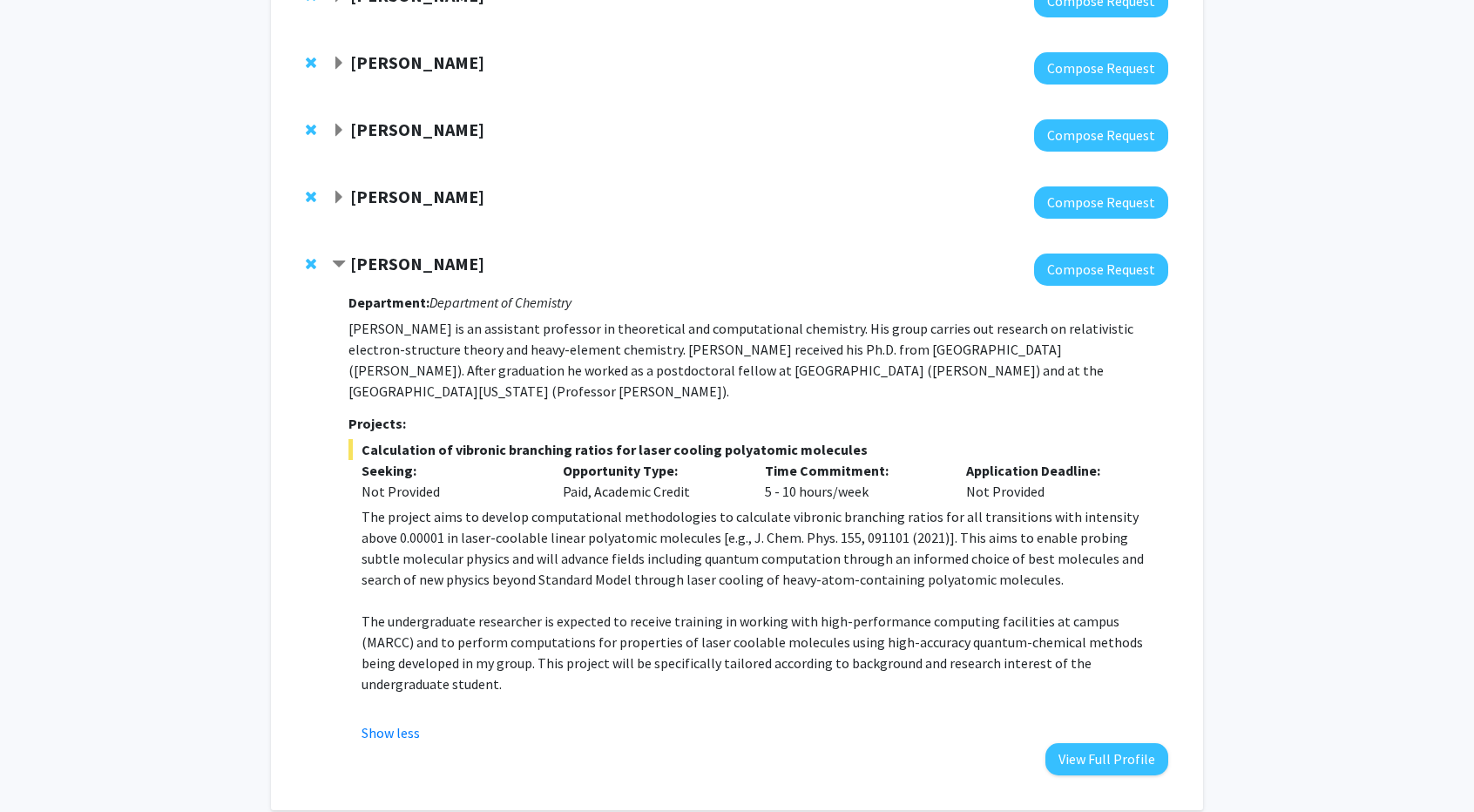
click at [354, 253] on strong "[PERSON_NAME]" at bounding box center [417, 263] width 134 height 22
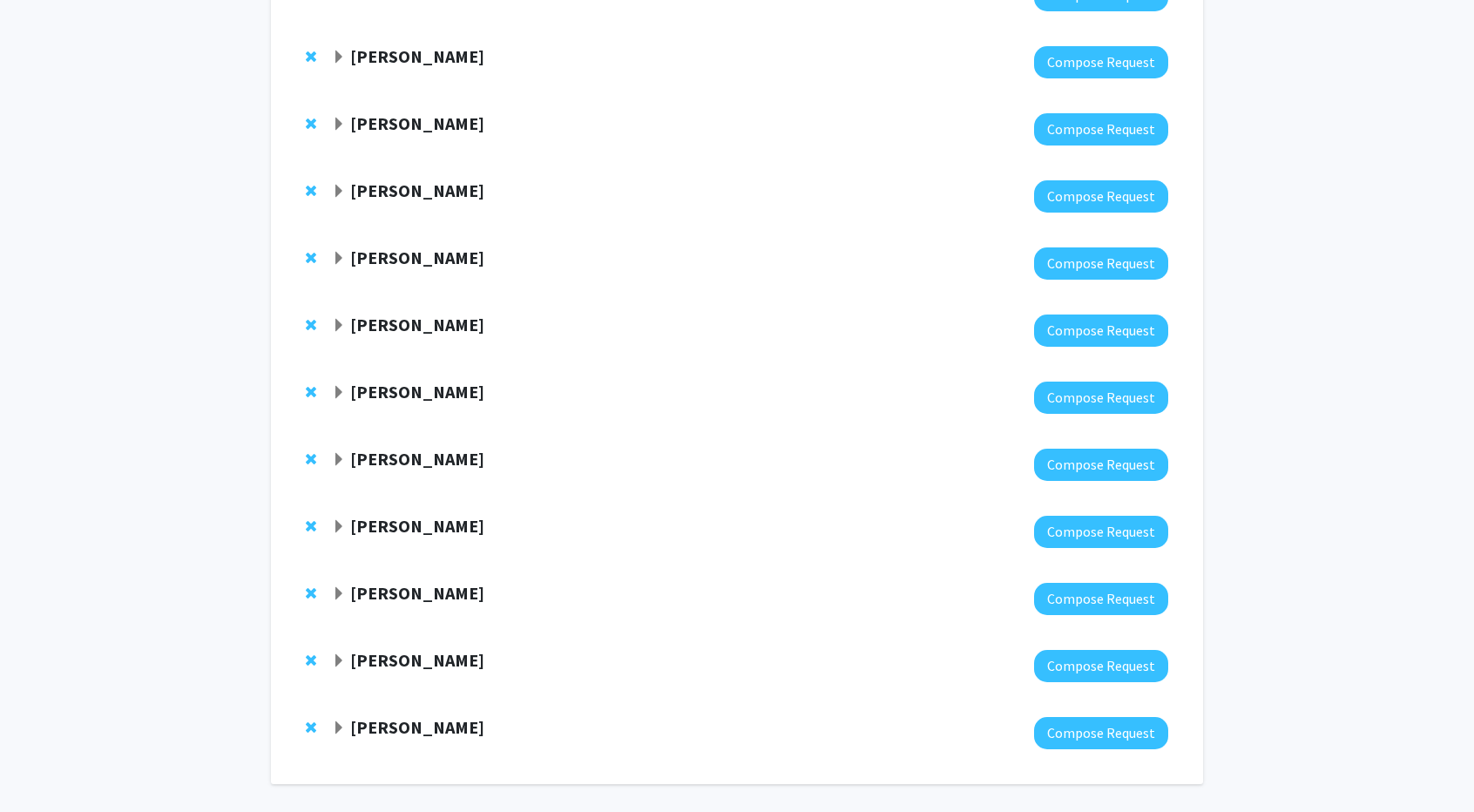
click at [394, 633] on div "[PERSON_NAME] Compose Request" at bounding box center [737, 666] width 897 height 68
click at [391, 649] on strong "[PERSON_NAME]" at bounding box center [417, 660] width 134 height 22
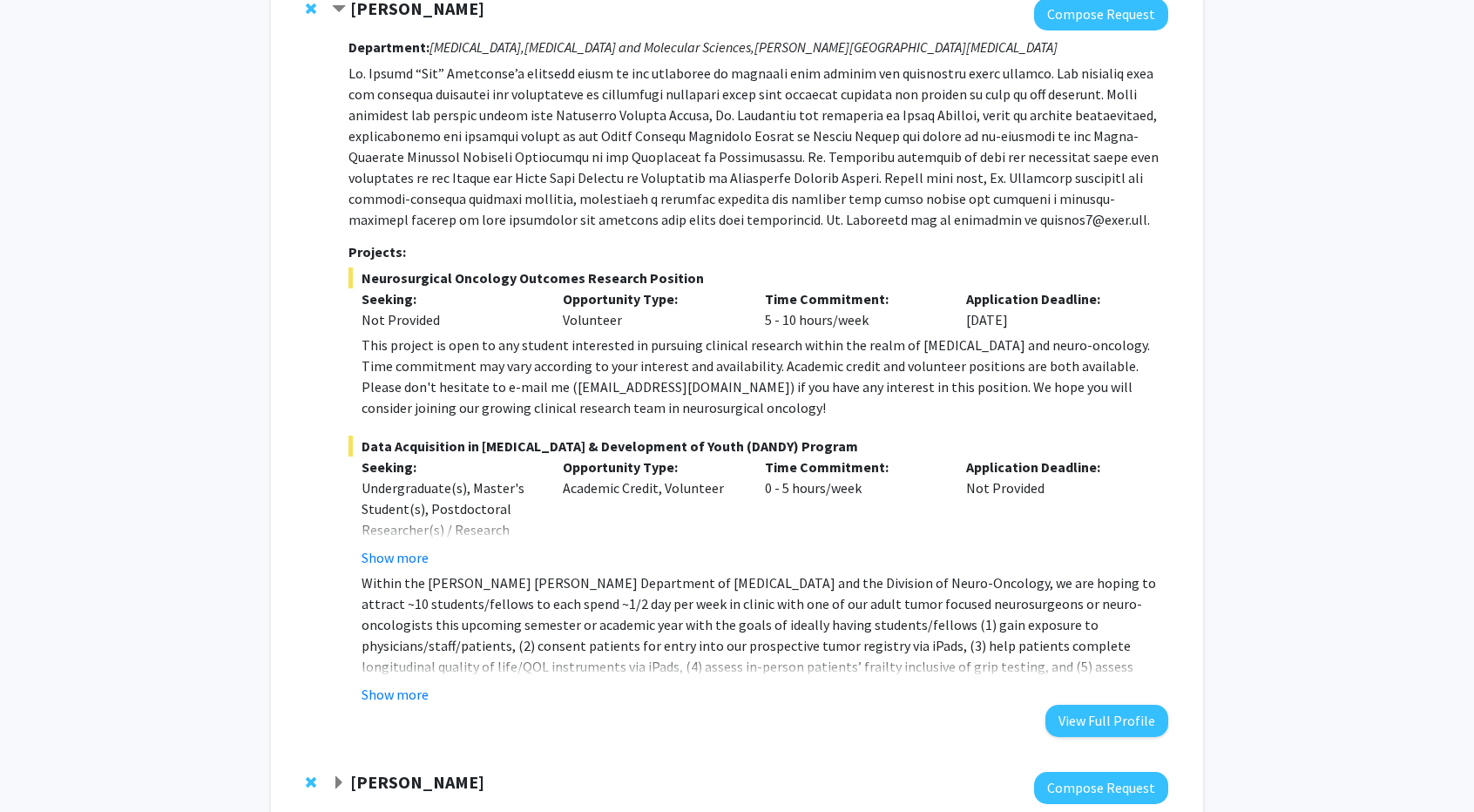
scroll to position [2719, 0]
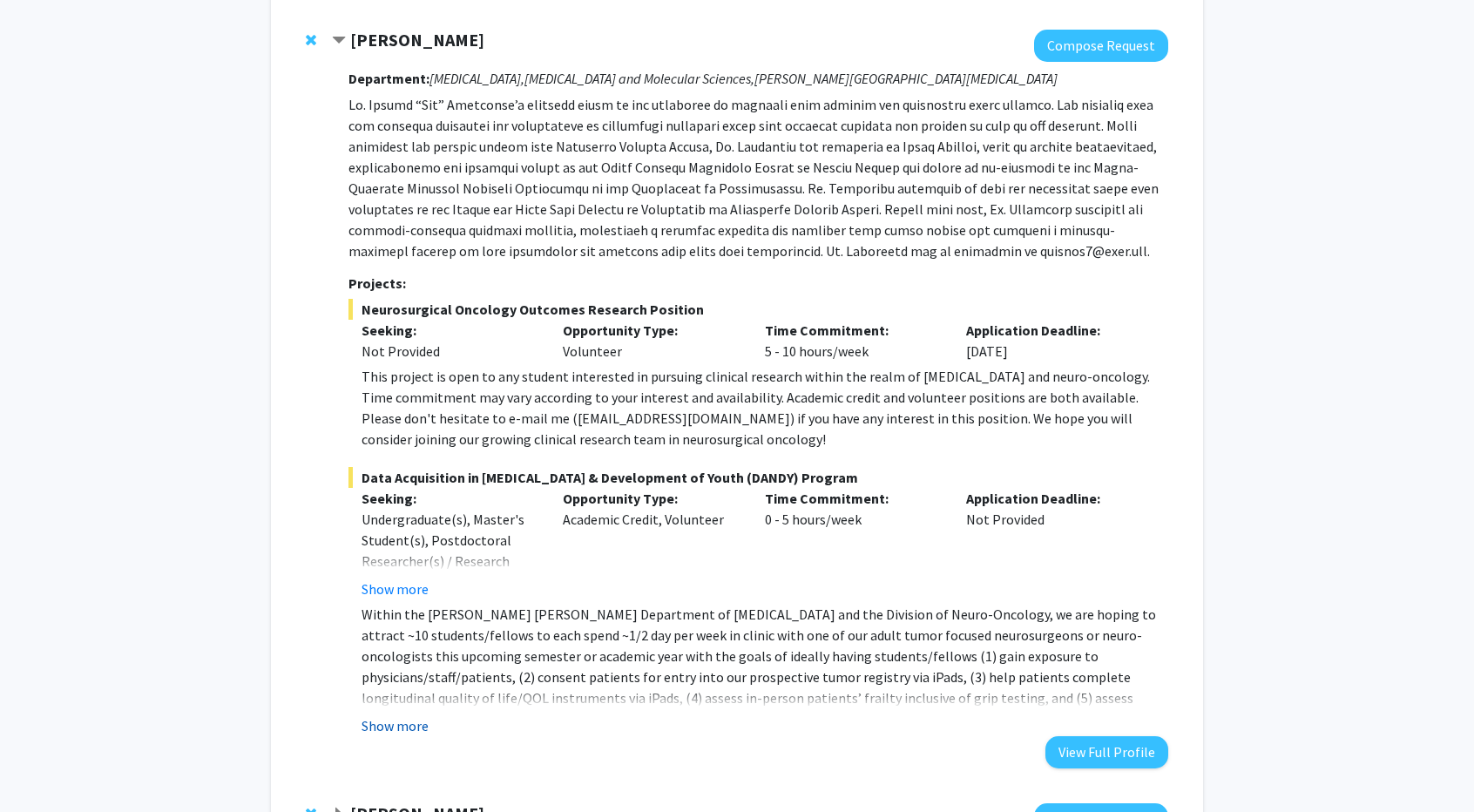
click at [392, 715] on button "Show more" at bounding box center [396, 725] width 68 height 21
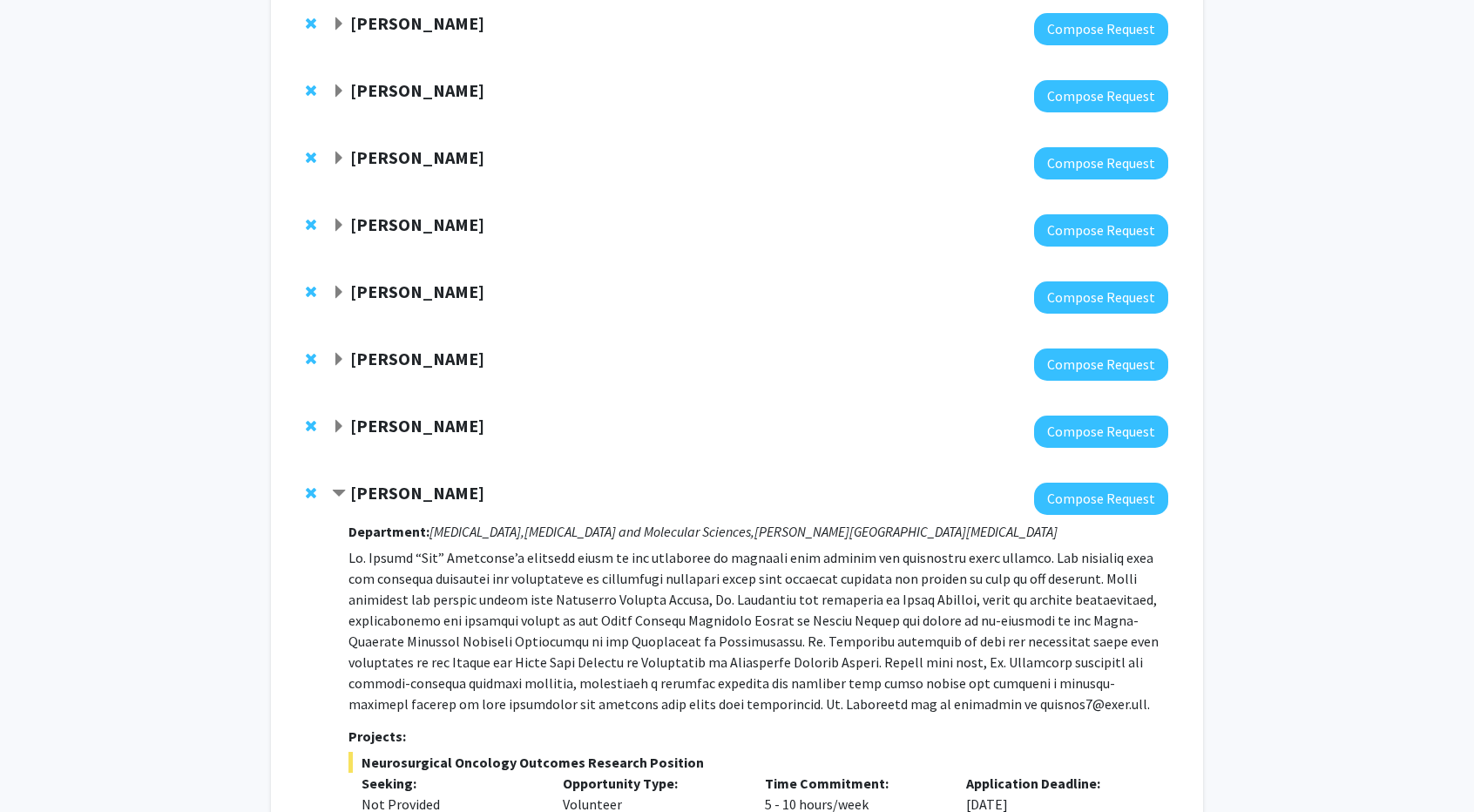
scroll to position [2236, 0]
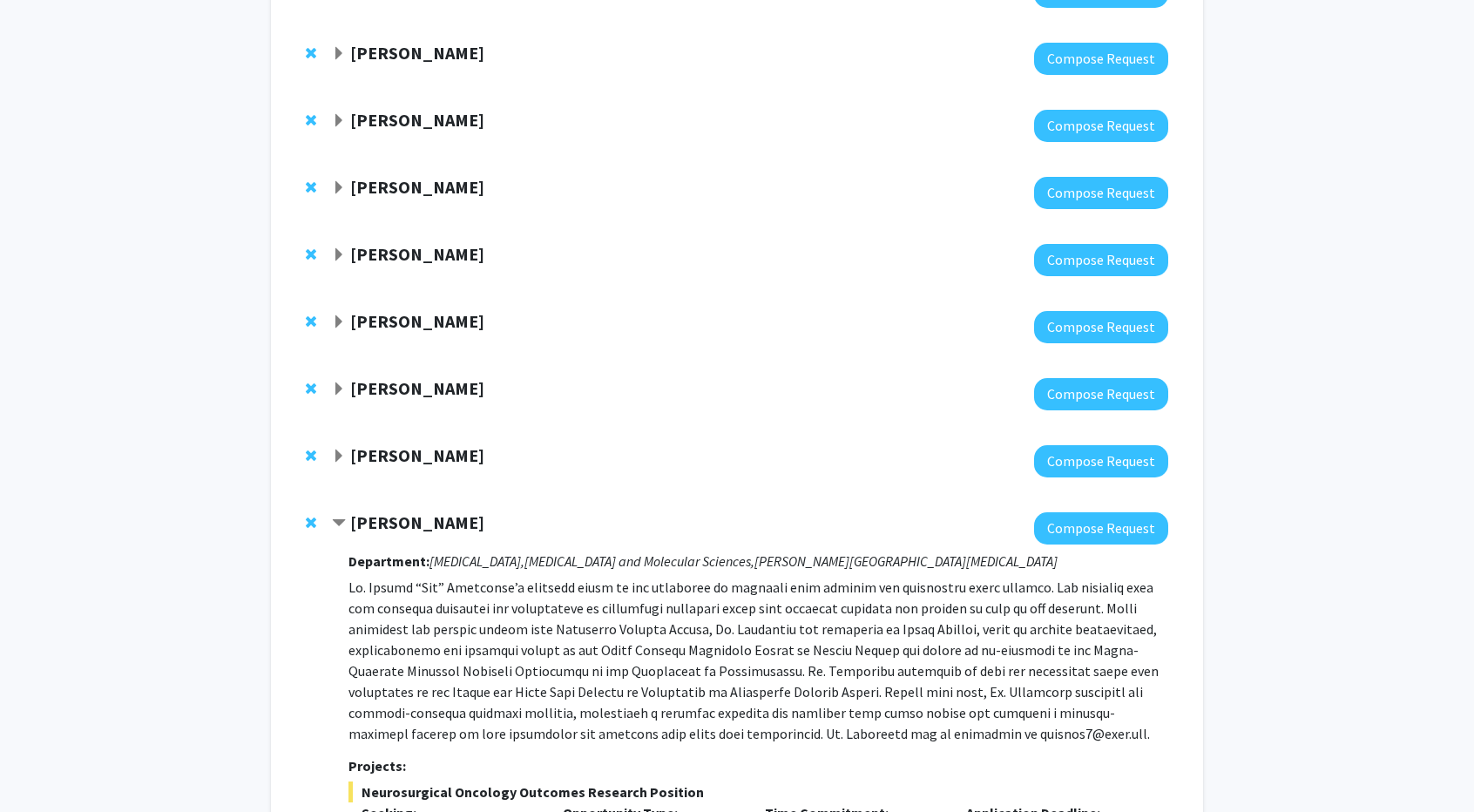
click at [409, 444] on strong "[PERSON_NAME]" at bounding box center [417, 454] width 134 height 22
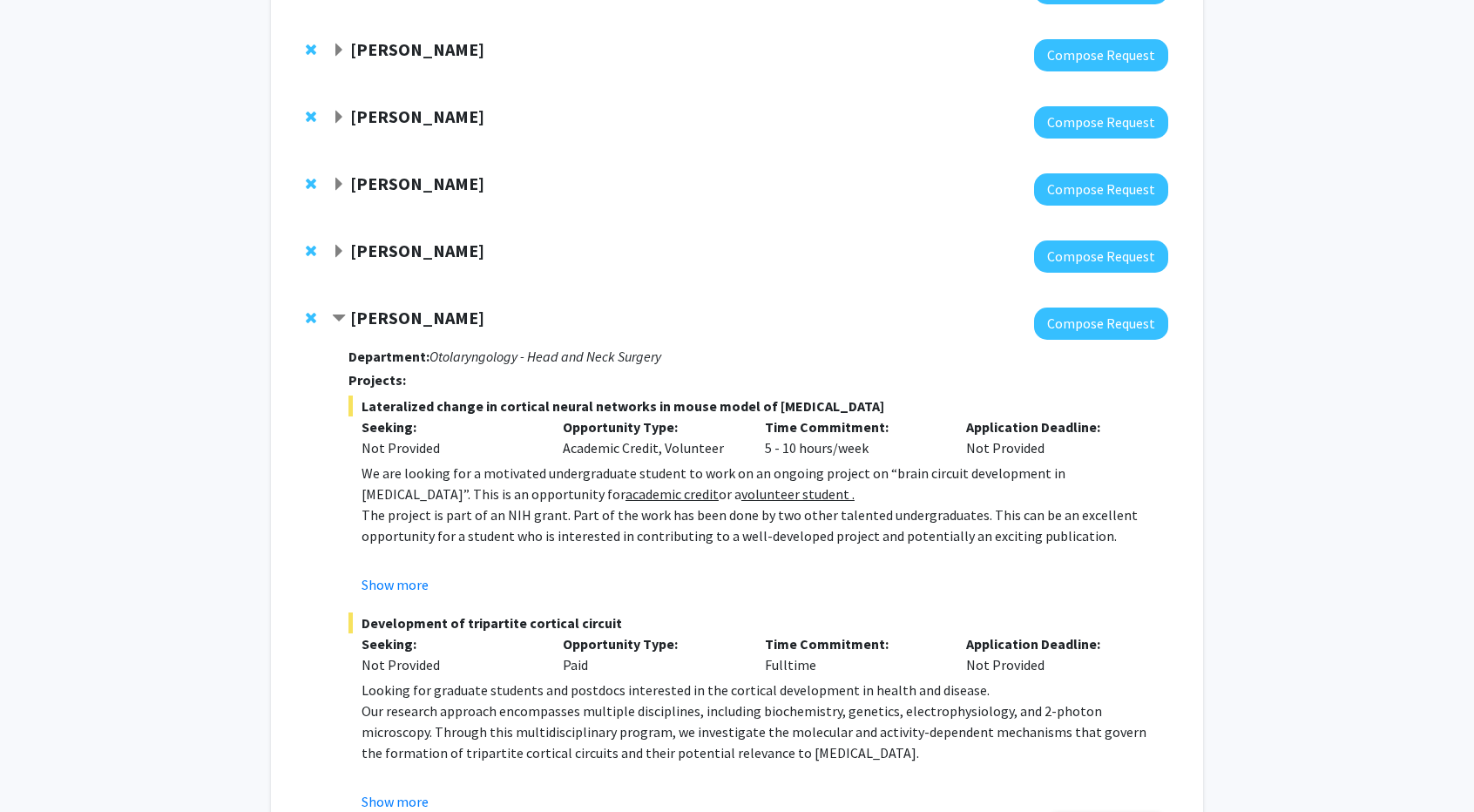
scroll to position [2375, 0]
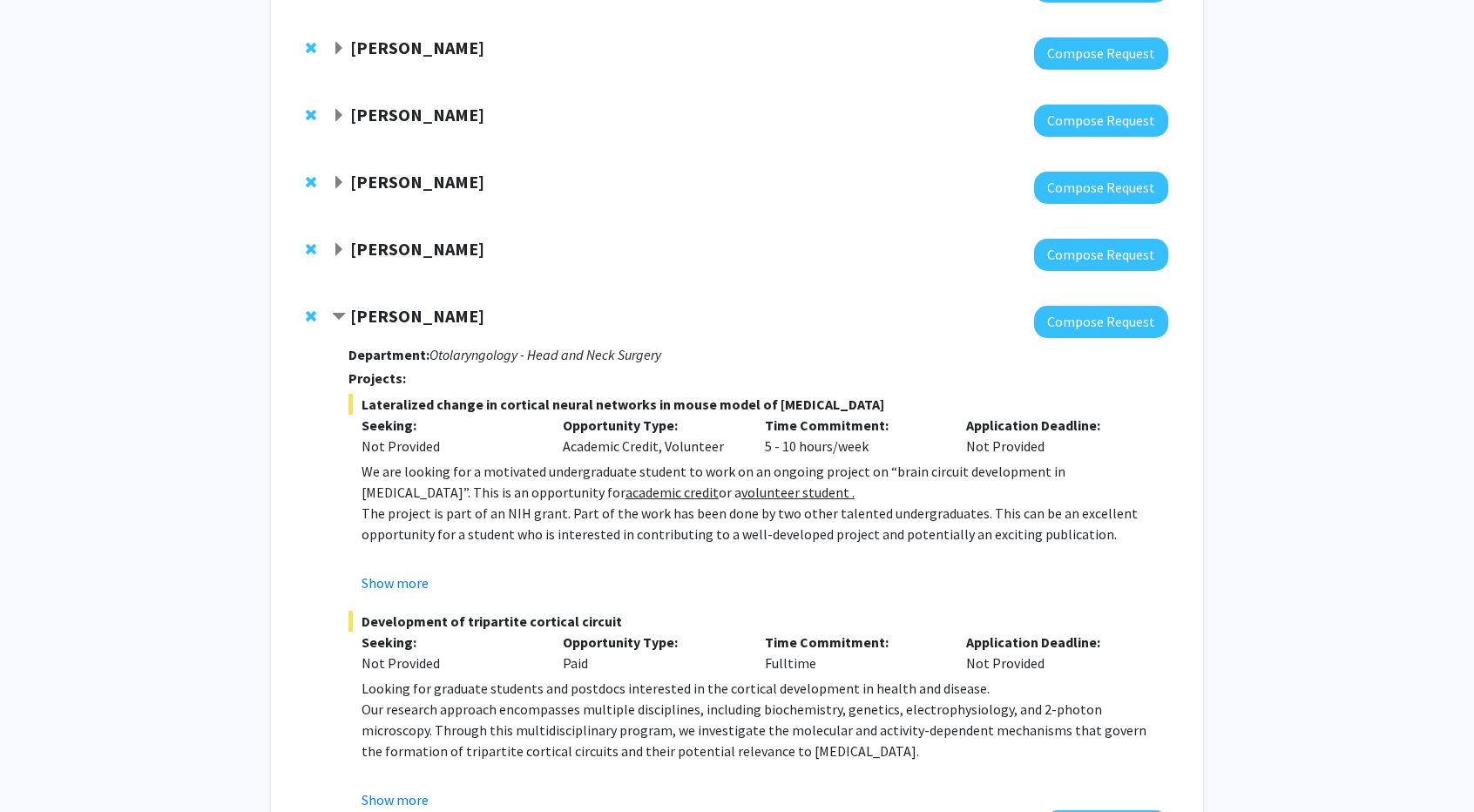
click at [388, 237] on strong "[PERSON_NAME]" at bounding box center [417, 248] width 134 height 22
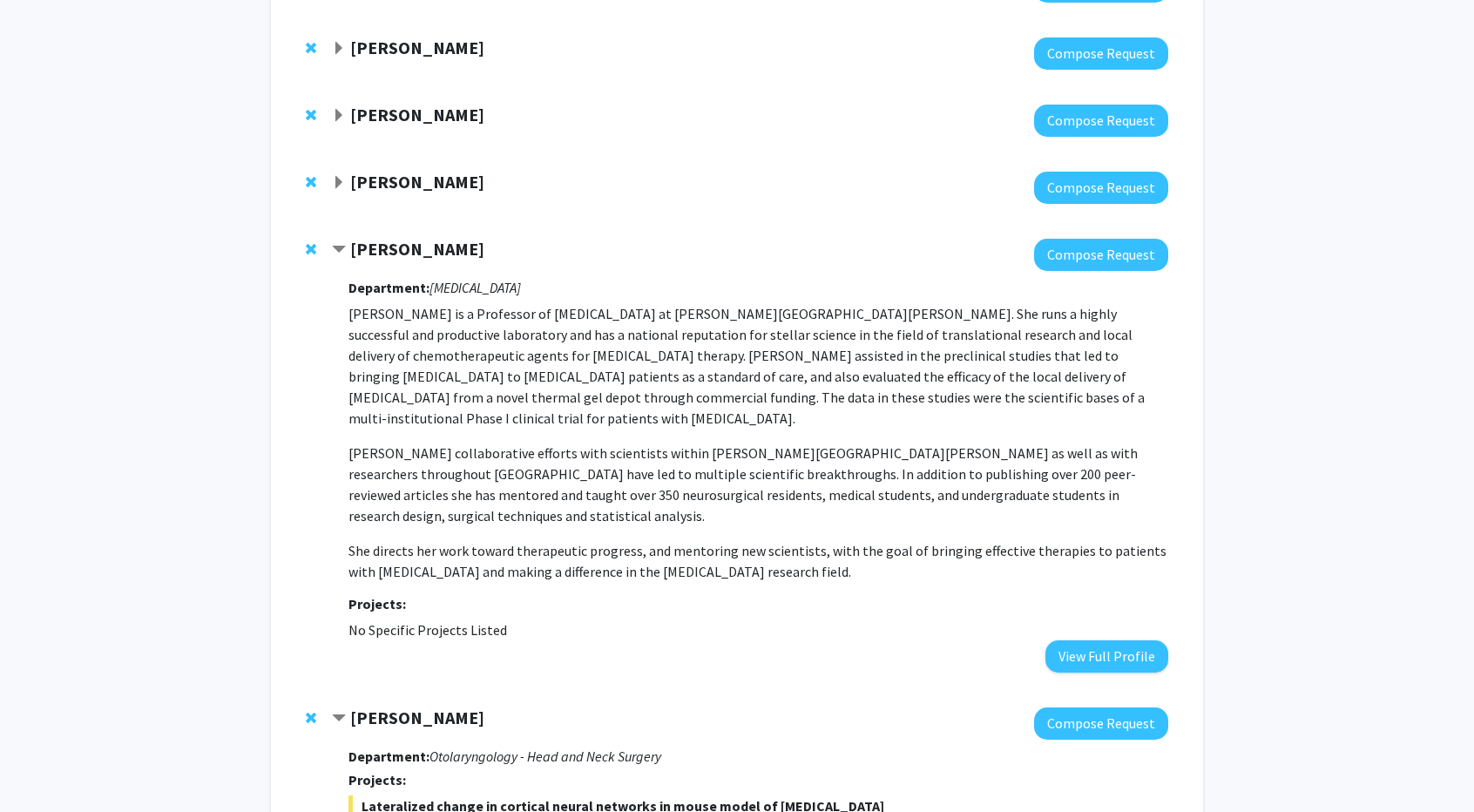
click at [388, 237] on strong "[PERSON_NAME]" at bounding box center [417, 248] width 134 height 22
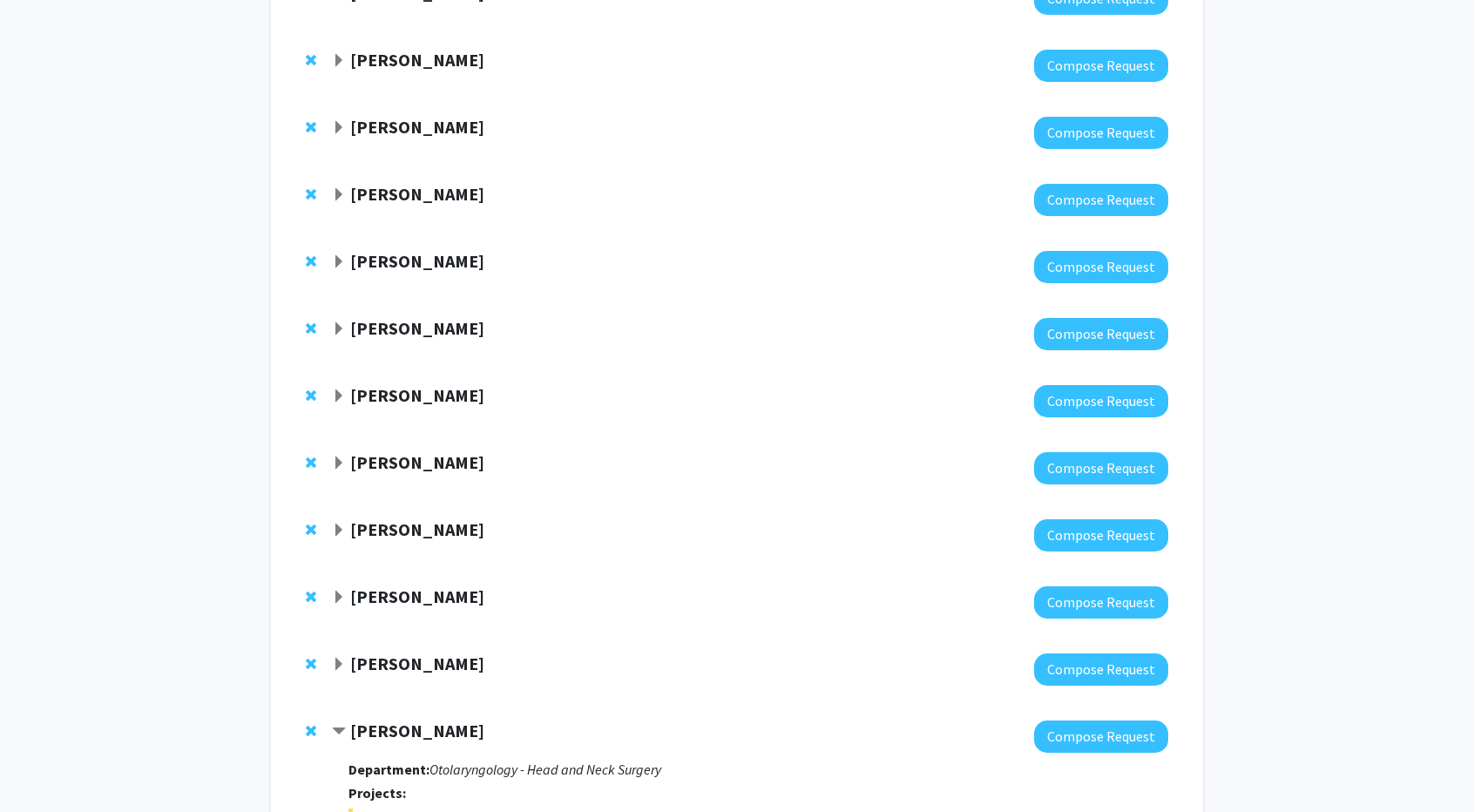
scroll to position [1990, 0]
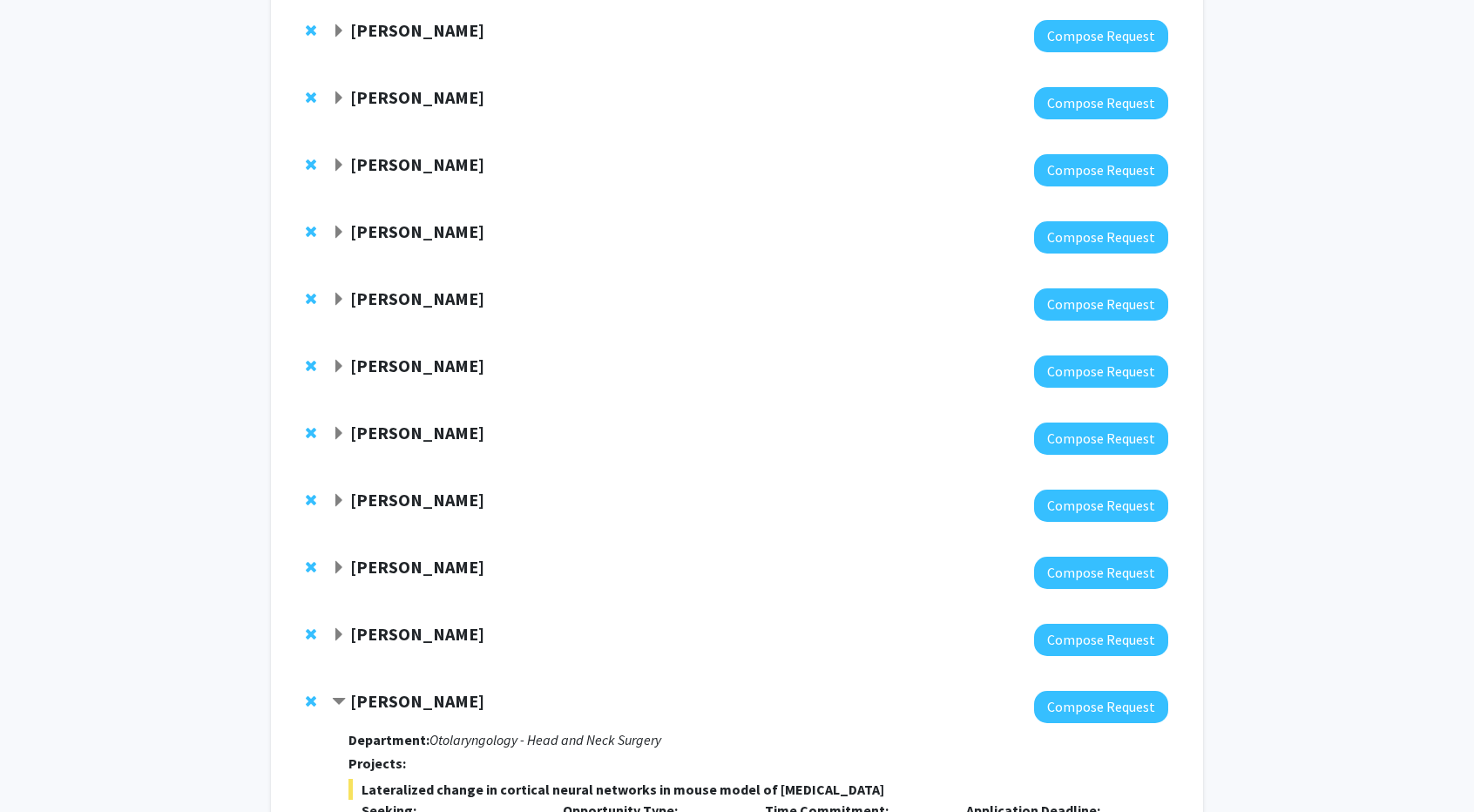
click at [387, 623] on strong "[PERSON_NAME]" at bounding box center [417, 634] width 134 height 22
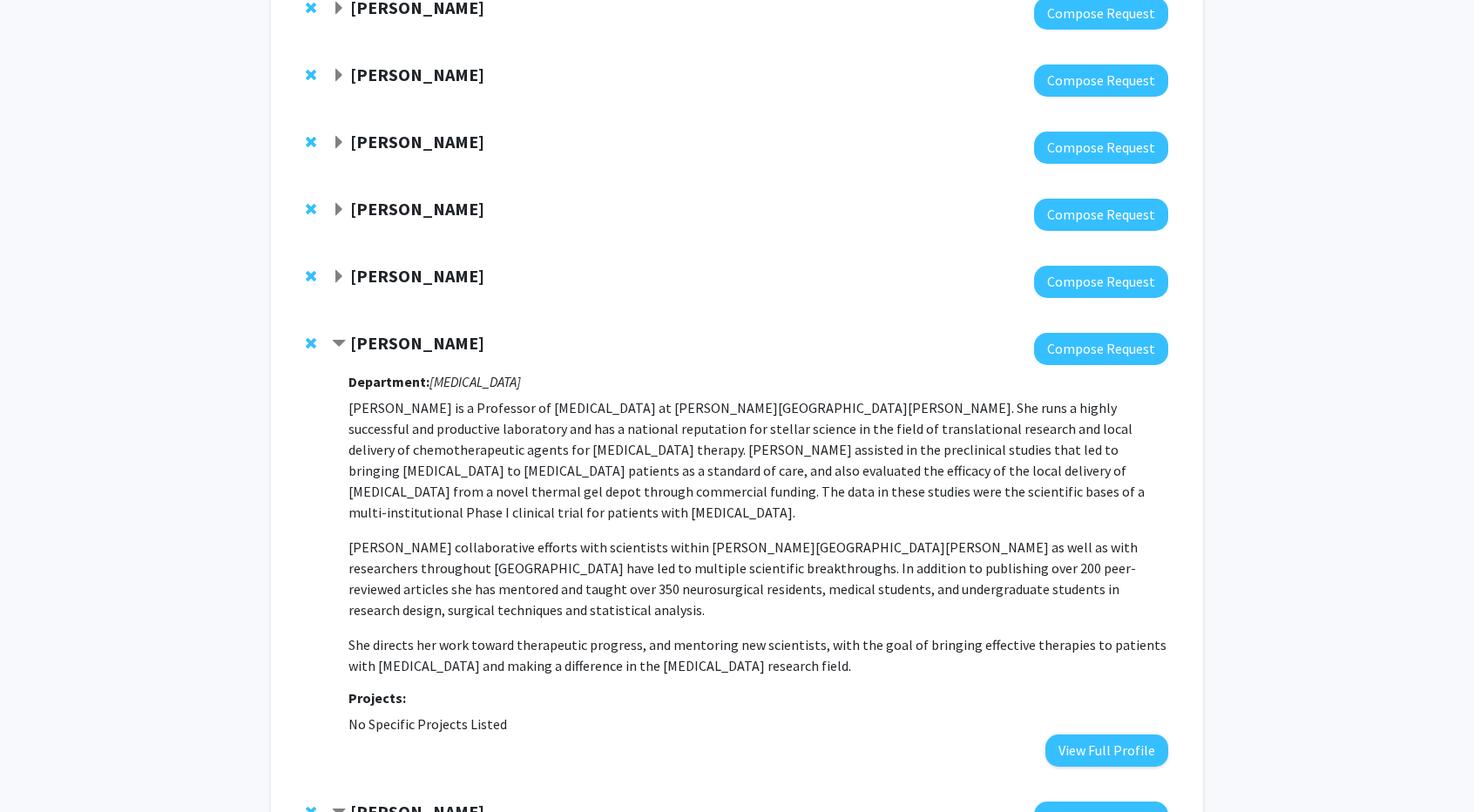
scroll to position [2285, 0]
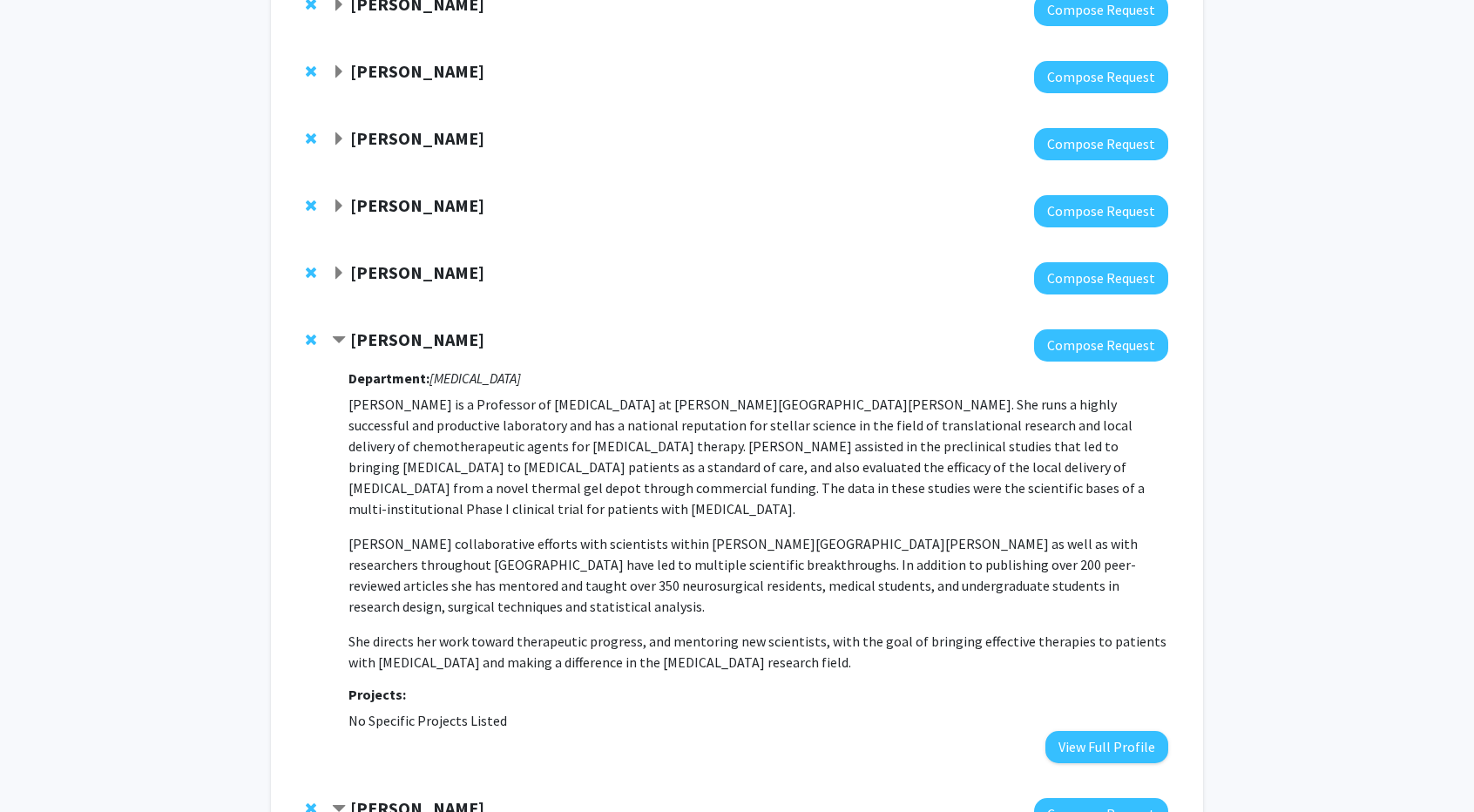
click at [392, 261] on strong "[PERSON_NAME]" at bounding box center [417, 272] width 134 height 22
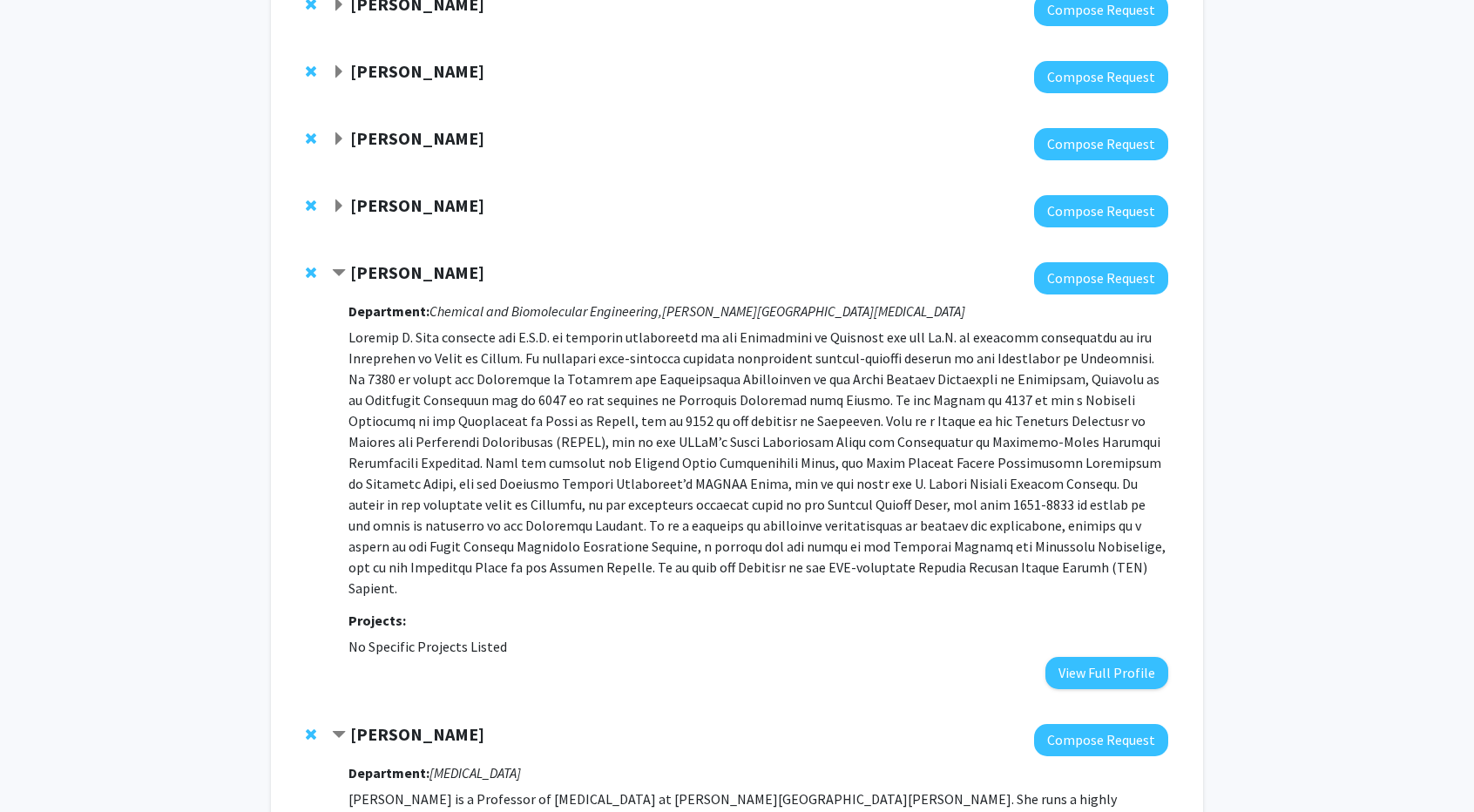
click at [392, 261] on strong "[PERSON_NAME]" at bounding box center [417, 272] width 134 height 22
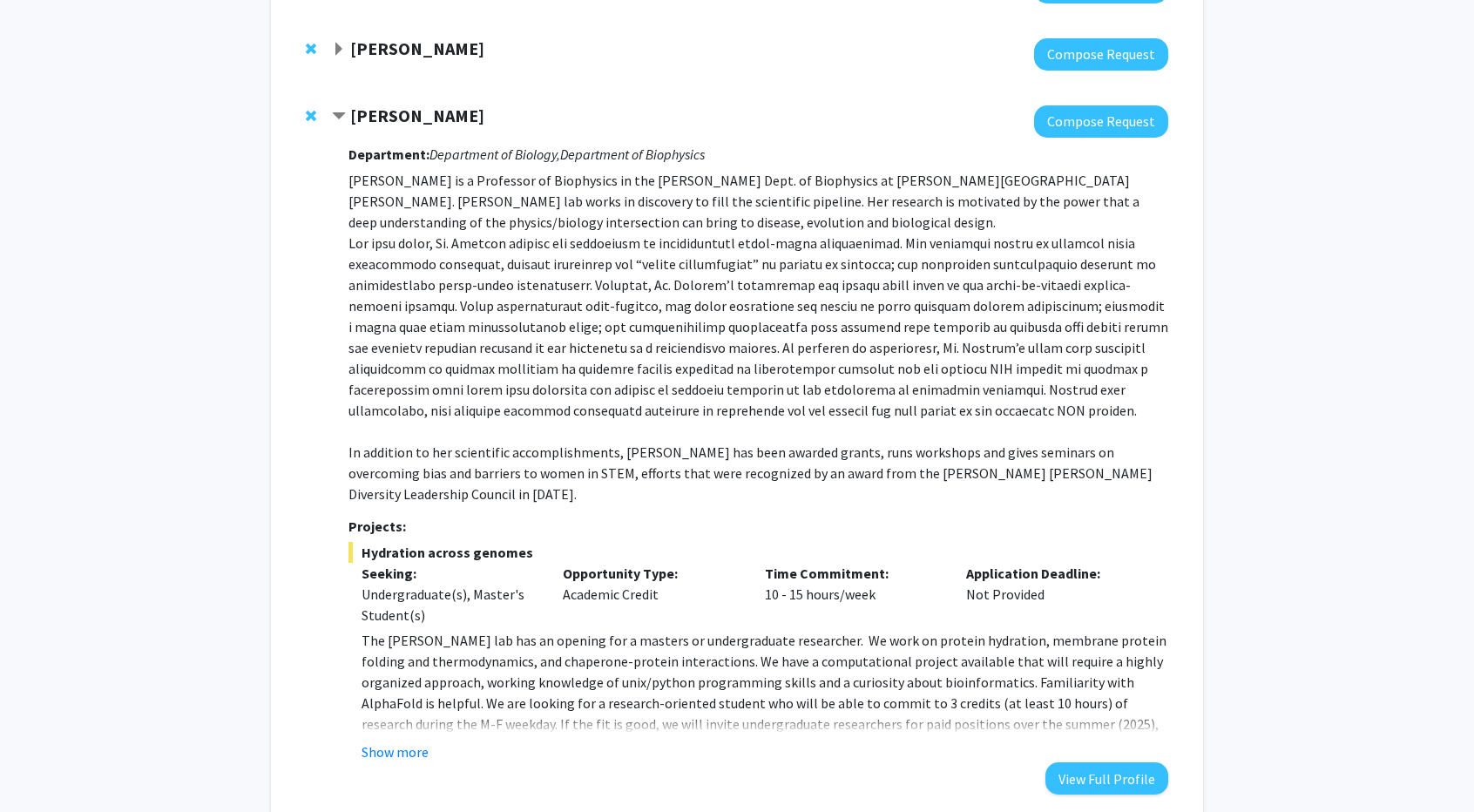
scroll to position [0, 0]
